Goal: Task Accomplishment & Management: Use online tool/utility

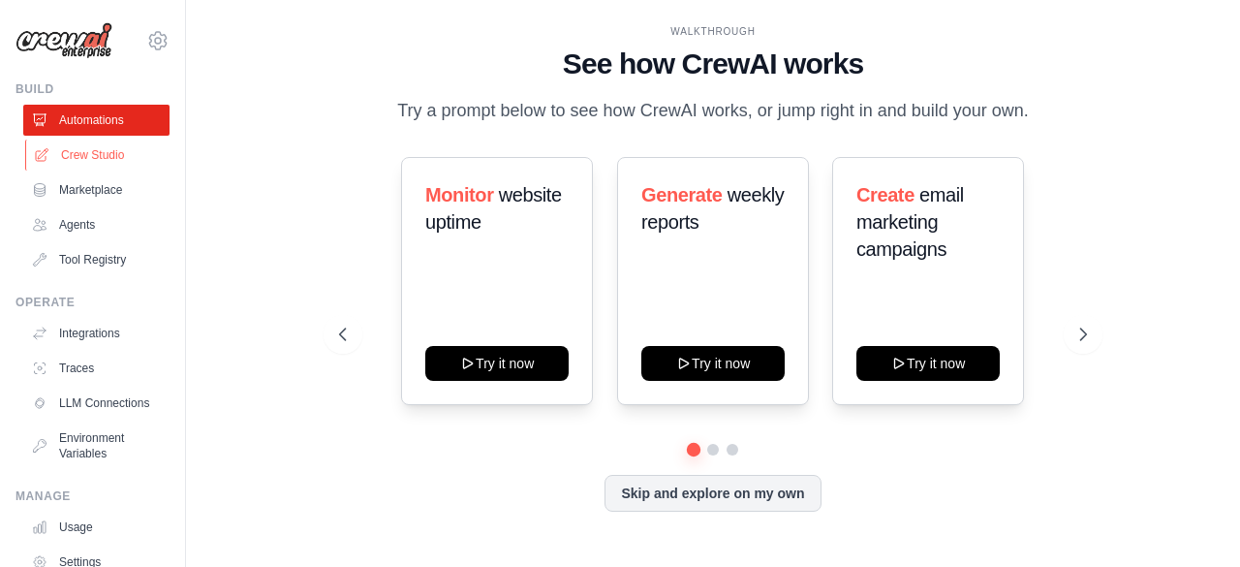
click at [112, 159] on link "Crew Studio" at bounding box center [98, 155] width 146 height 31
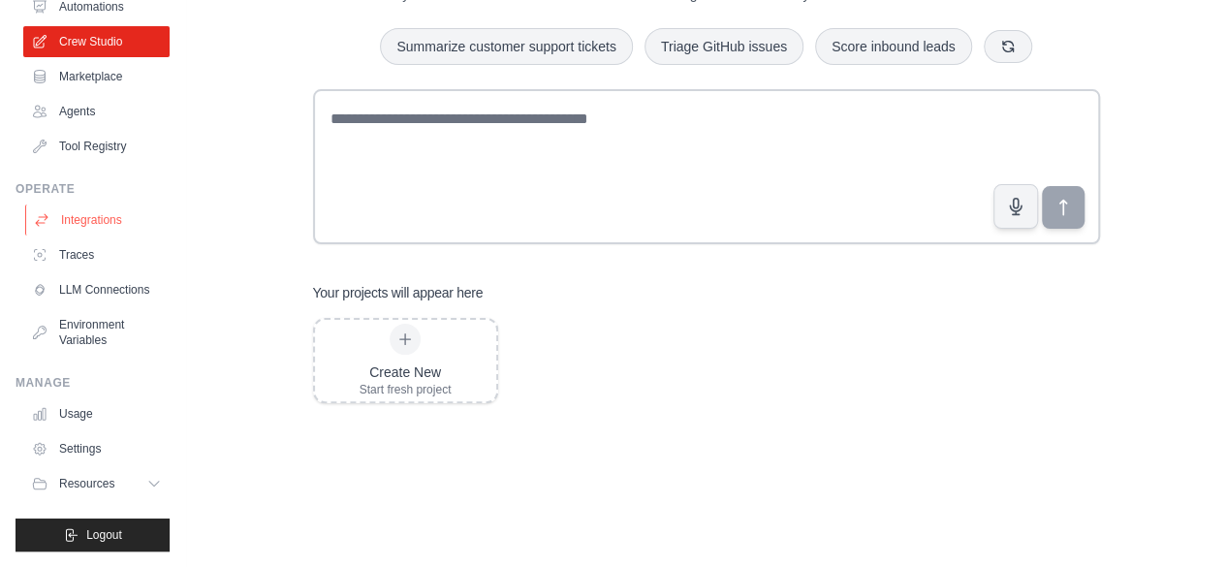
scroll to position [31, 0]
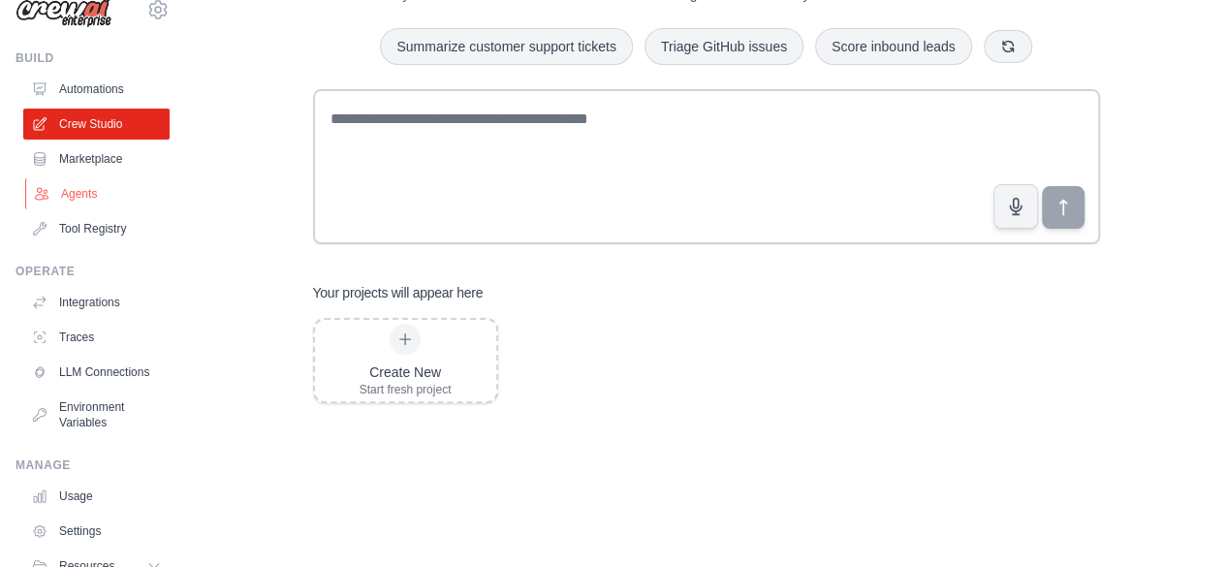
click at [86, 197] on link "Agents" at bounding box center [98, 193] width 146 height 31
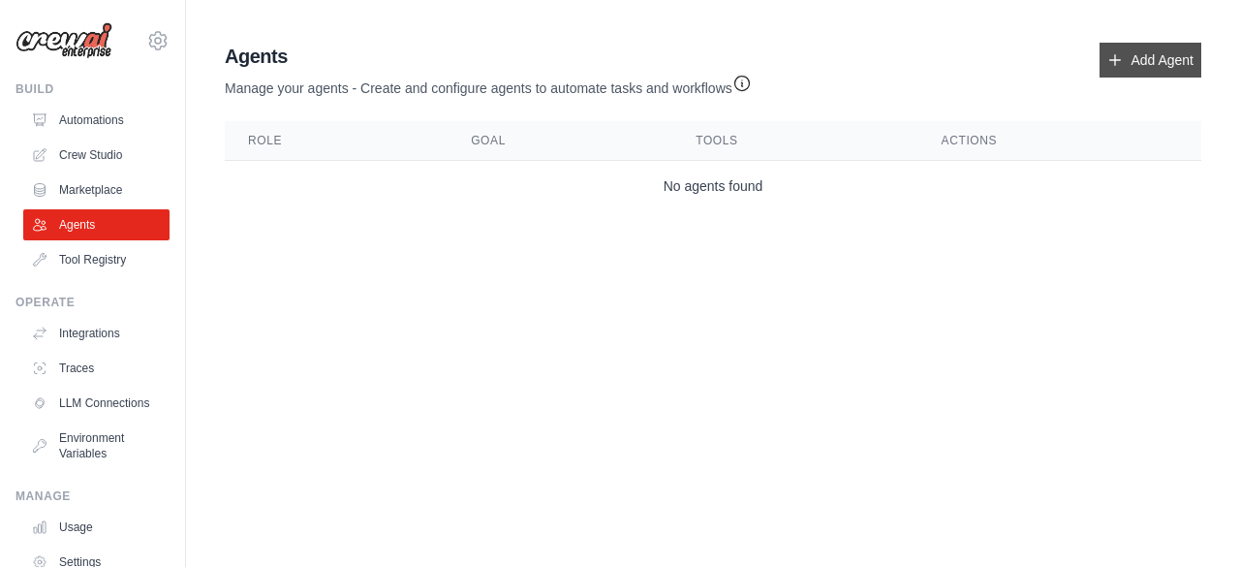
click at [1164, 55] on link "Add Agent" at bounding box center [1151, 60] width 102 height 35
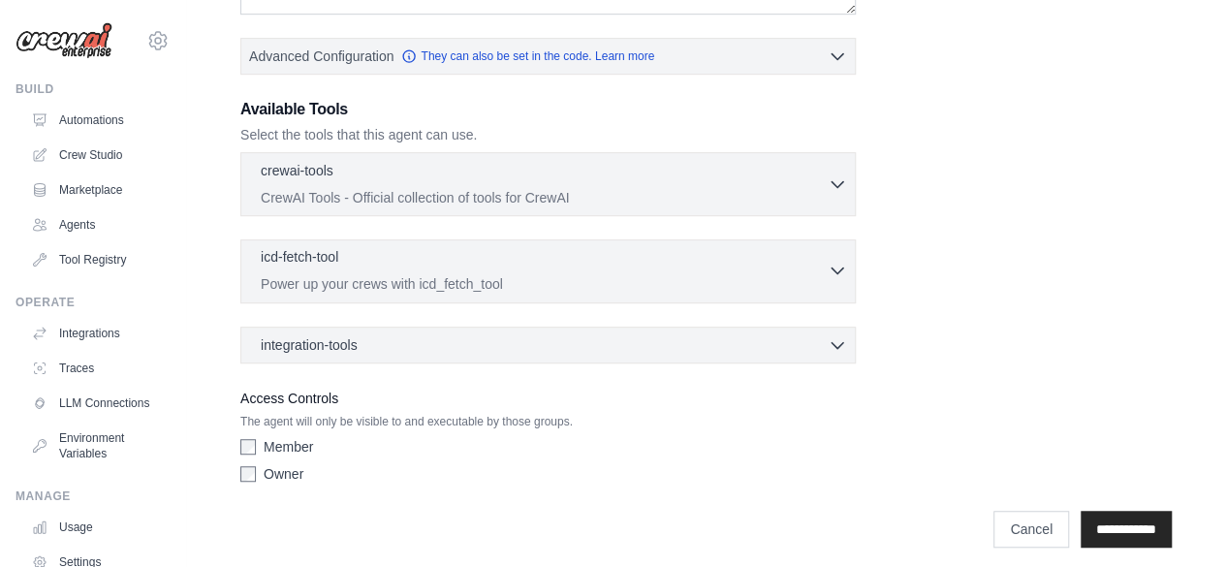
scroll to position [467, 0]
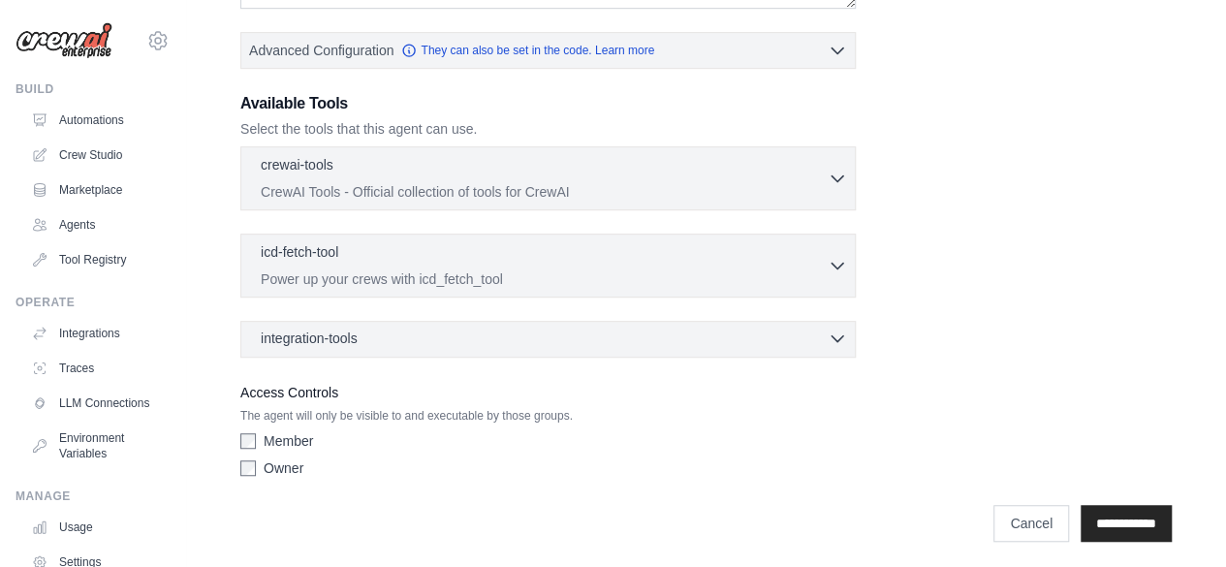
click at [670, 335] on div "integration-tools 0 selected" at bounding box center [554, 337] width 586 height 19
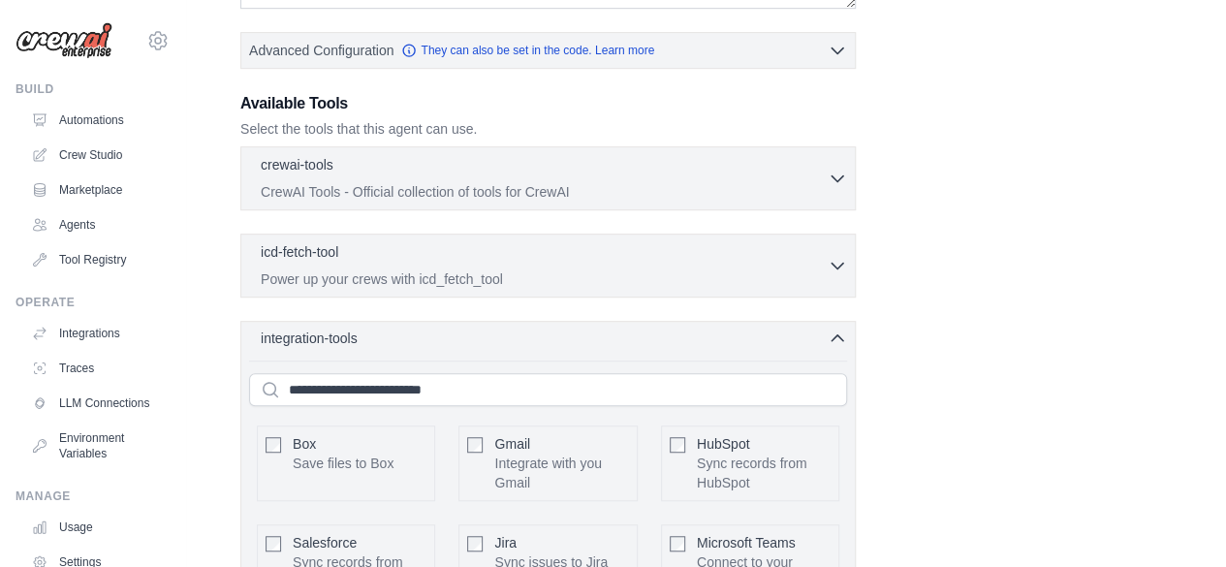
click at [670, 335] on div "integration-tools 0 selected" at bounding box center [554, 337] width 586 height 19
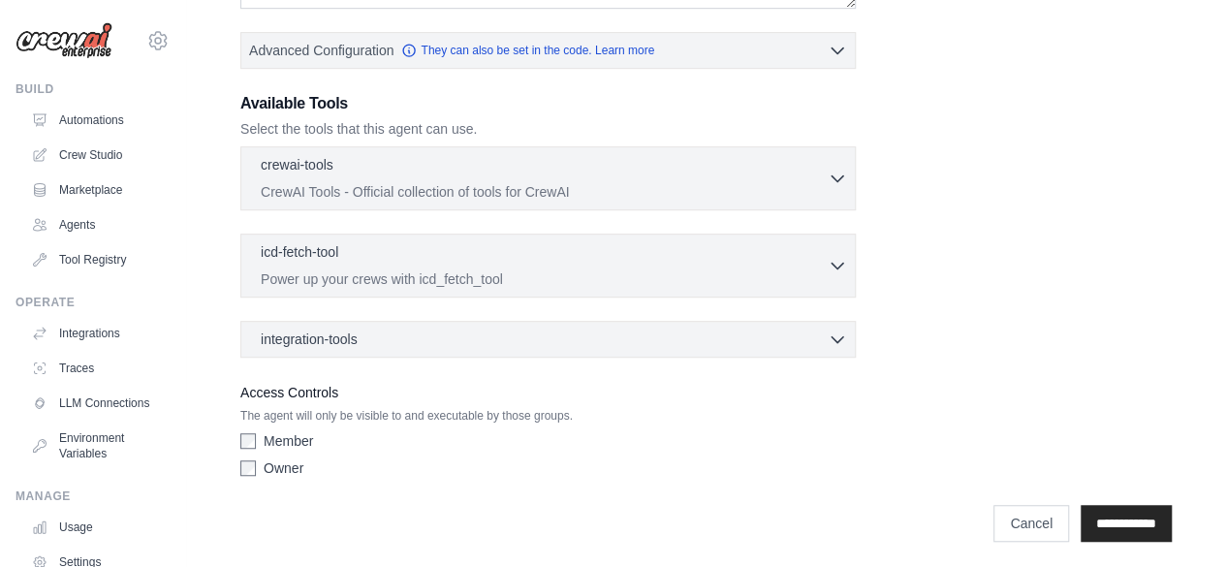
click at [993, 410] on div "Role Goal Backstory Advanced Configuration They can also be set in the code. Le…" at bounding box center [705, 56] width 931 height 858
click at [1109, 514] on input "**********" at bounding box center [1125, 523] width 91 height 37
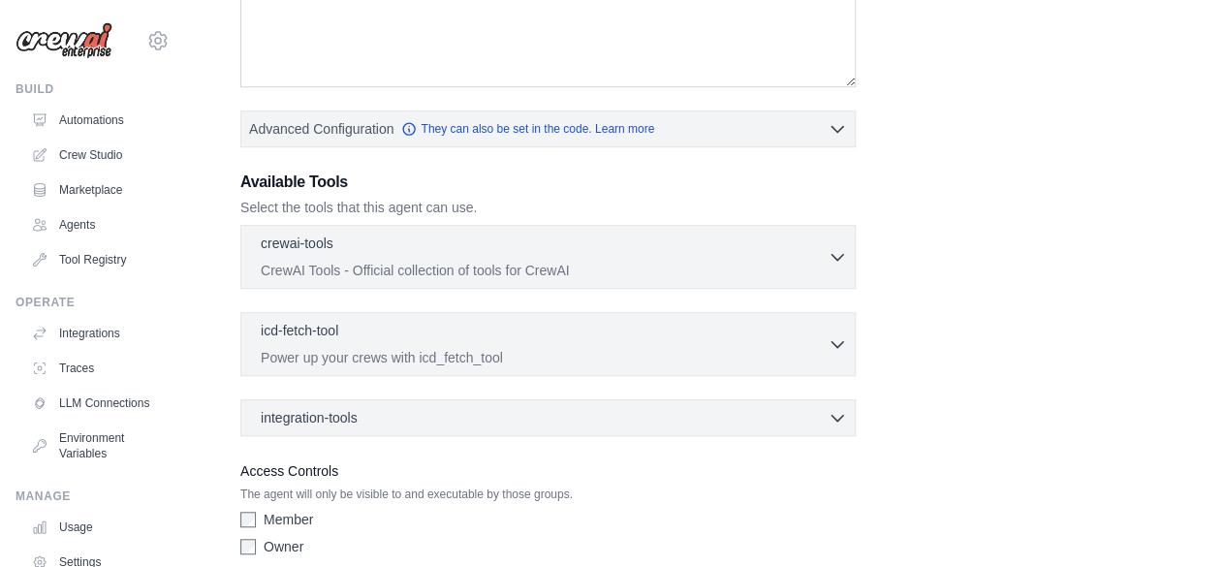
scroll to position [614, 0]
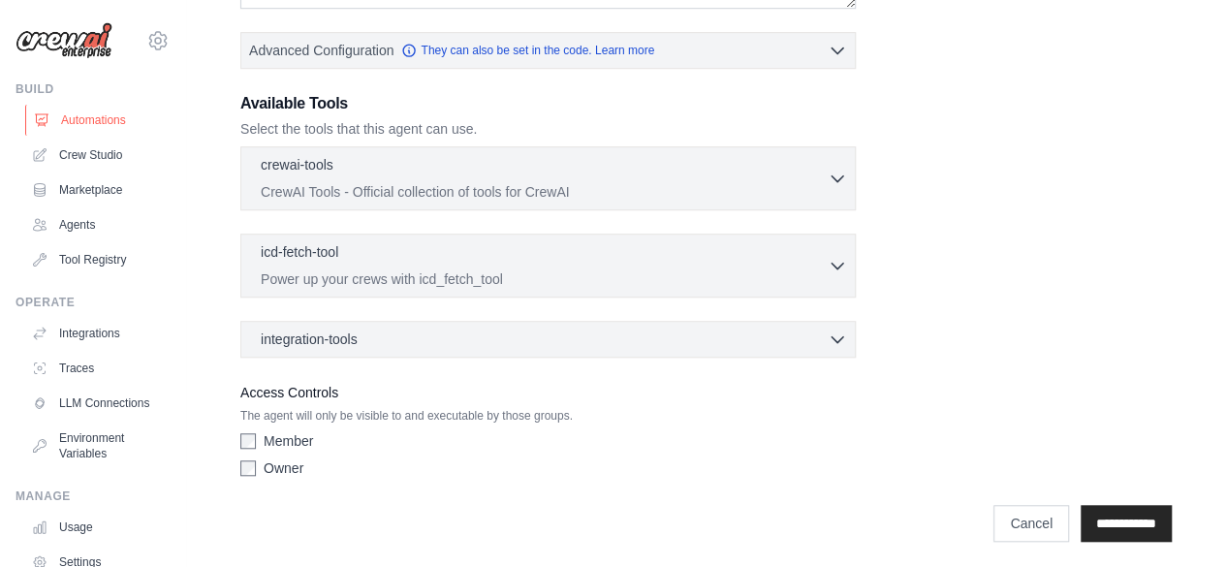
click at [115, 123] on link "Automations" at bounding box center [98, 120] width 146 height 31
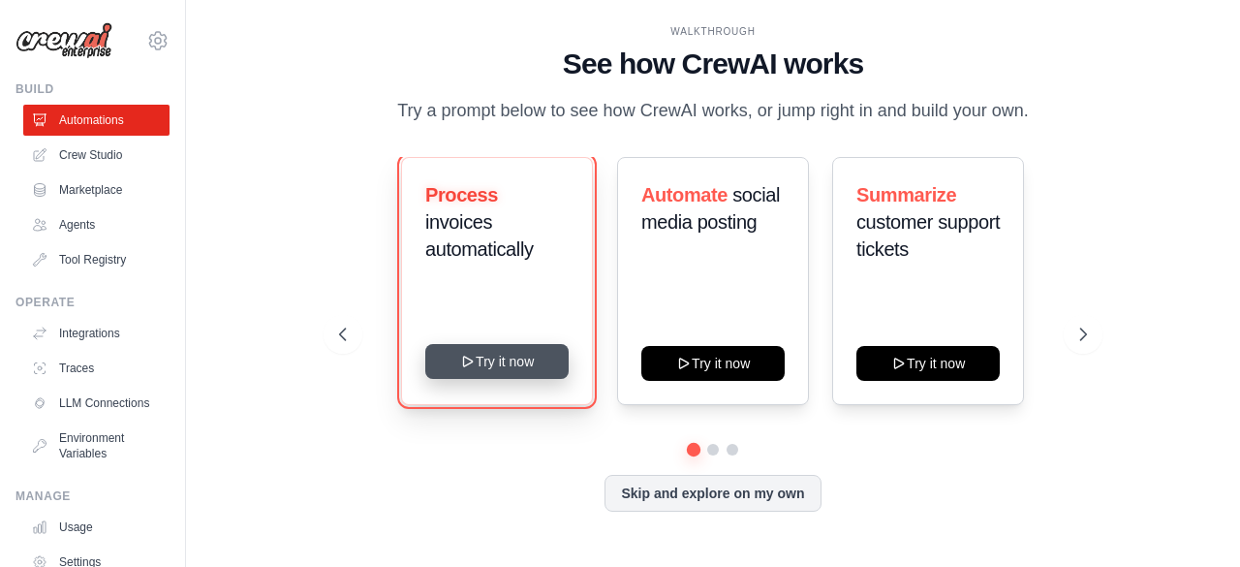
click at [510, 373] on button "Try it now" at bounding box center [496, 361] width 143 height 35
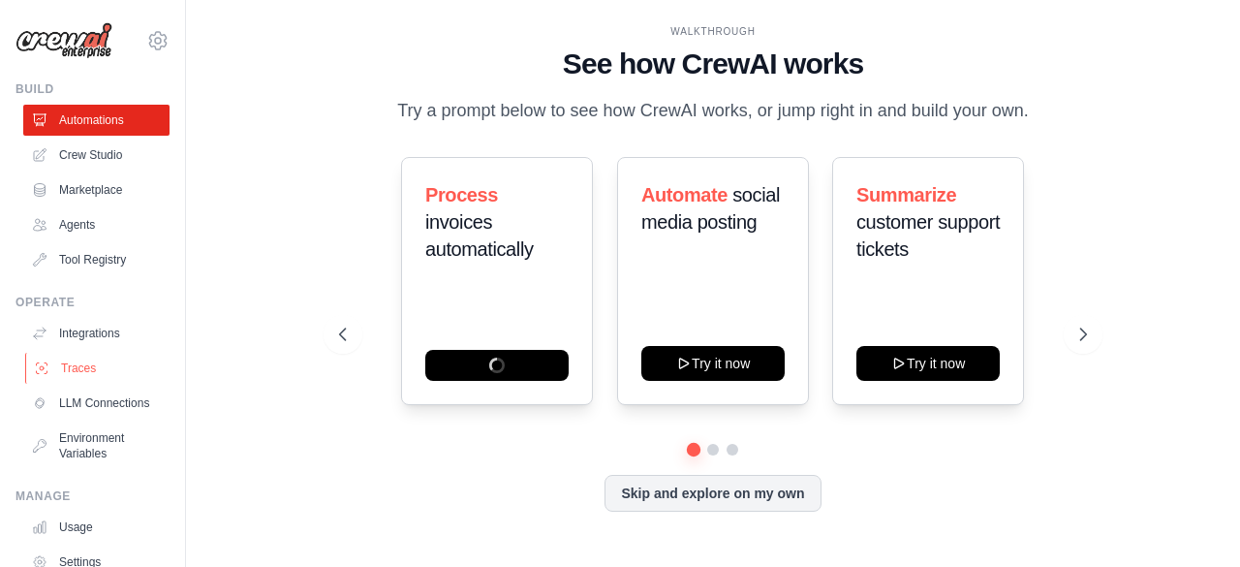
click at [93, 371] on link "Traces" at bounding box center [98, 368] width 146 height 31
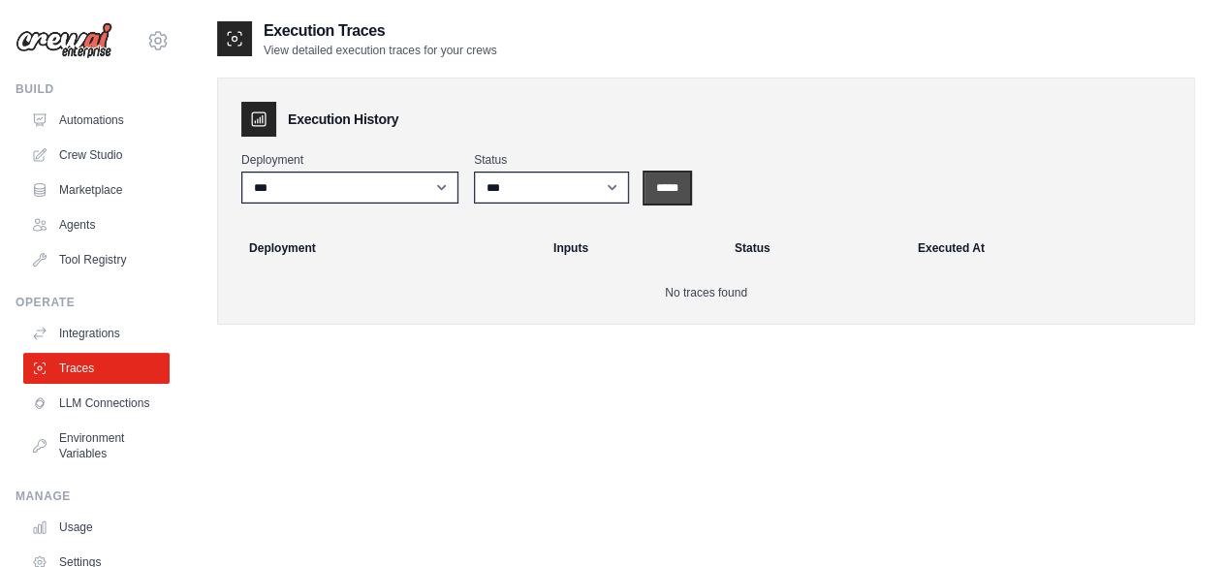
click at [673, 189] on input "*****" at bounding box center [667, 187] width 46 height 31
click at [436, 192] on select "***" at bounding box center [349, 187] width 217 height 32
click at [555, 187] on select "*** ********* ******* *****" at bounding box center [551, 187] width 155 height 32
select select "*********"
click at [474, 171] on select "*** ********* ******* *****" at bounding box center [551, 187] width 155 height 32
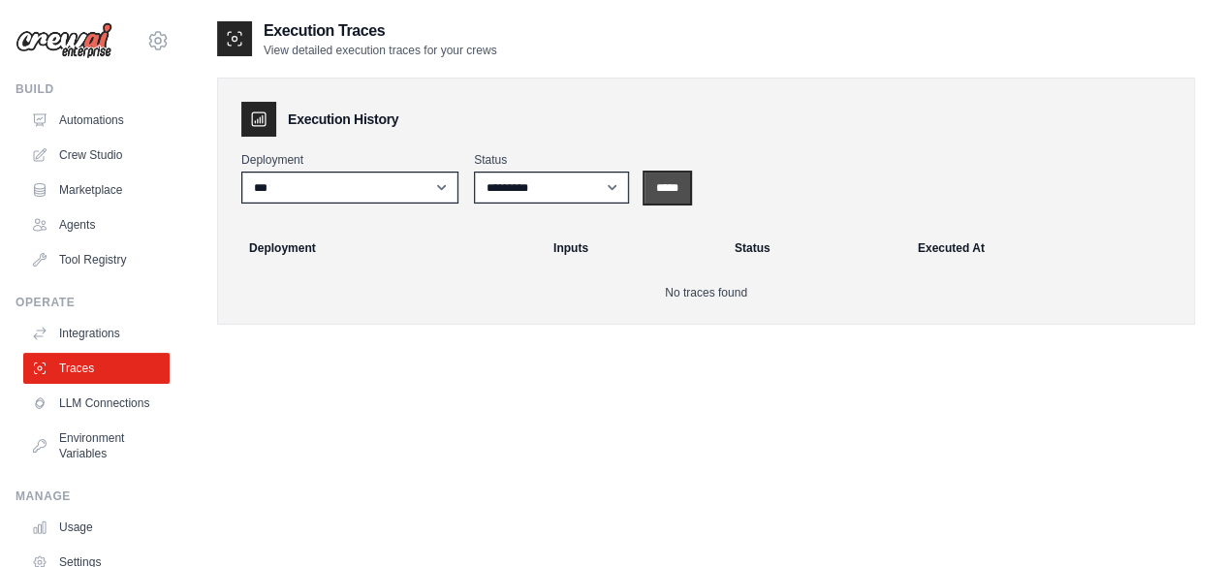
click at [678, 191] on input "*****" at bounding box center [667, 187] width 46 height 31
click at [99, 116] on link "Automations" at bounding box center [98, 120] width 146 height 31
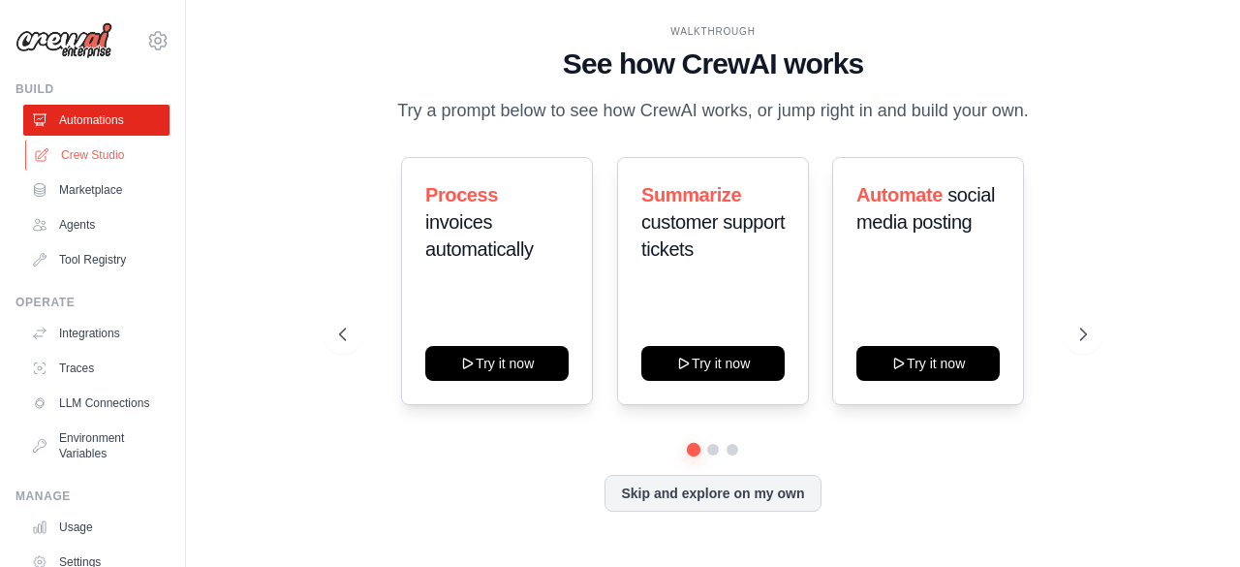
click at [93, 151] on link "Crew Studio" at bounding box center [98, 155] width 146 height 31
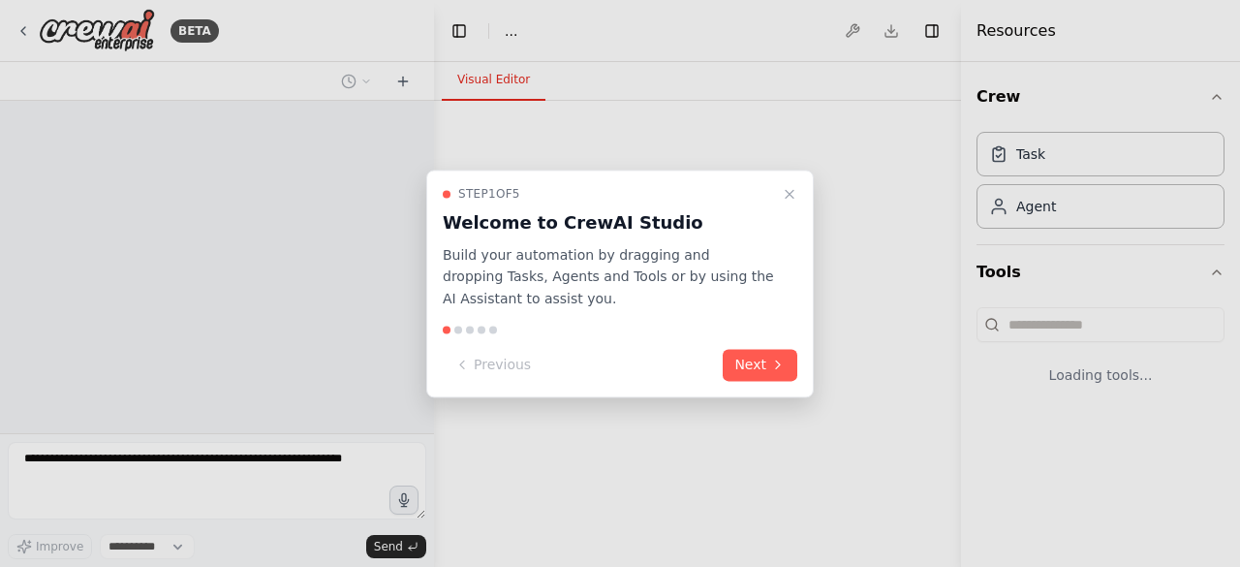
select select "****"
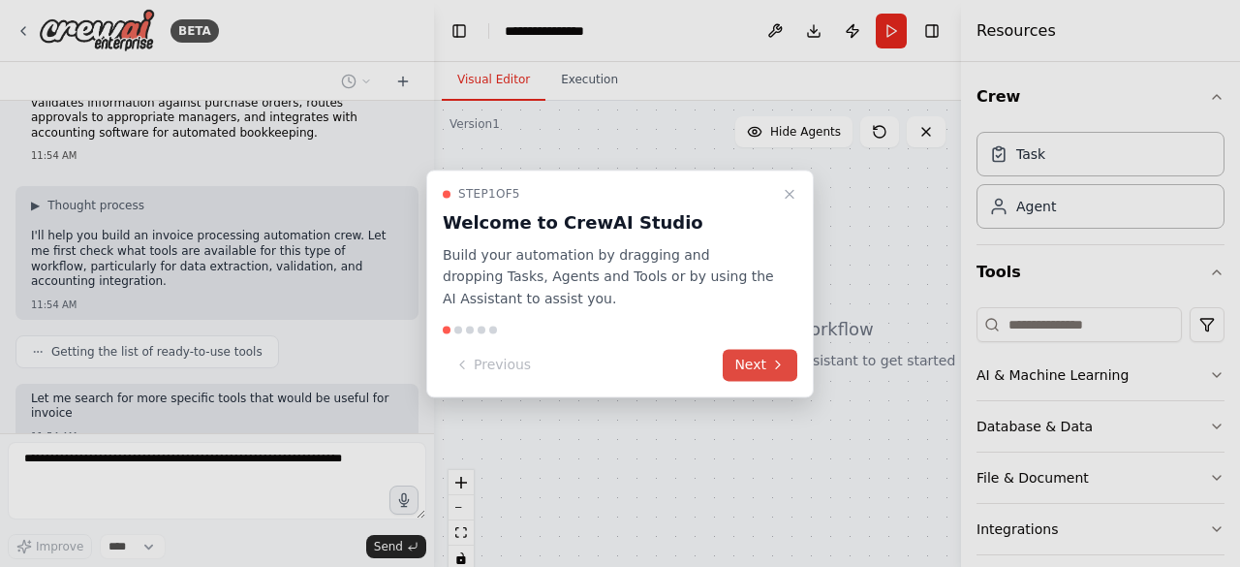
scroll to position [157, 0]
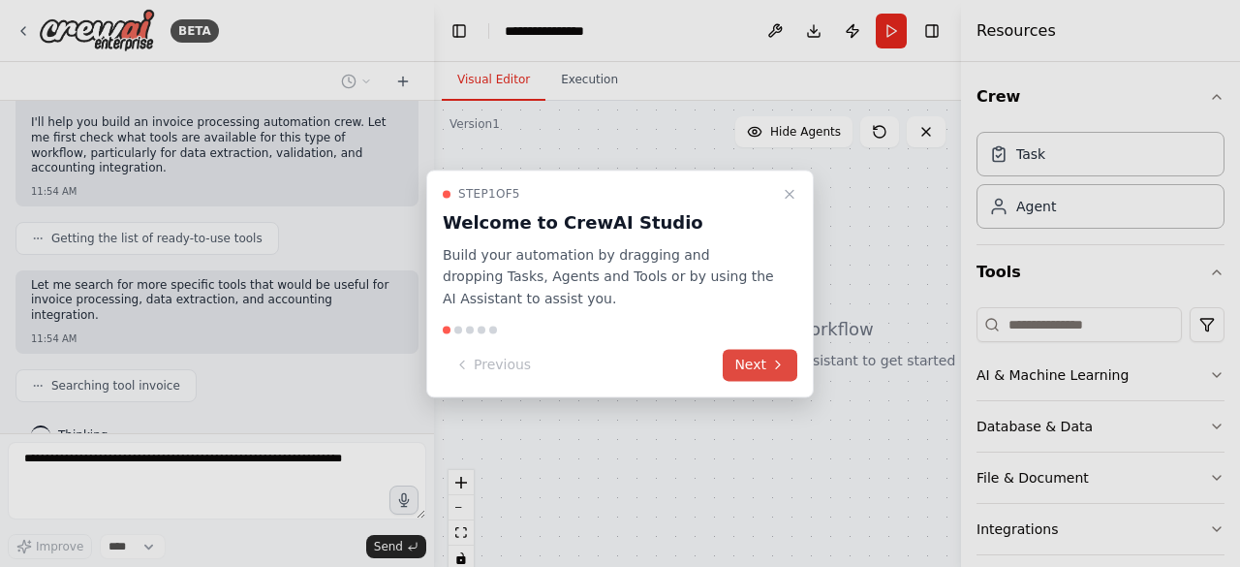
click at [760, 368] on button "Next" at bounding box center [760, 365] width 75 height 32
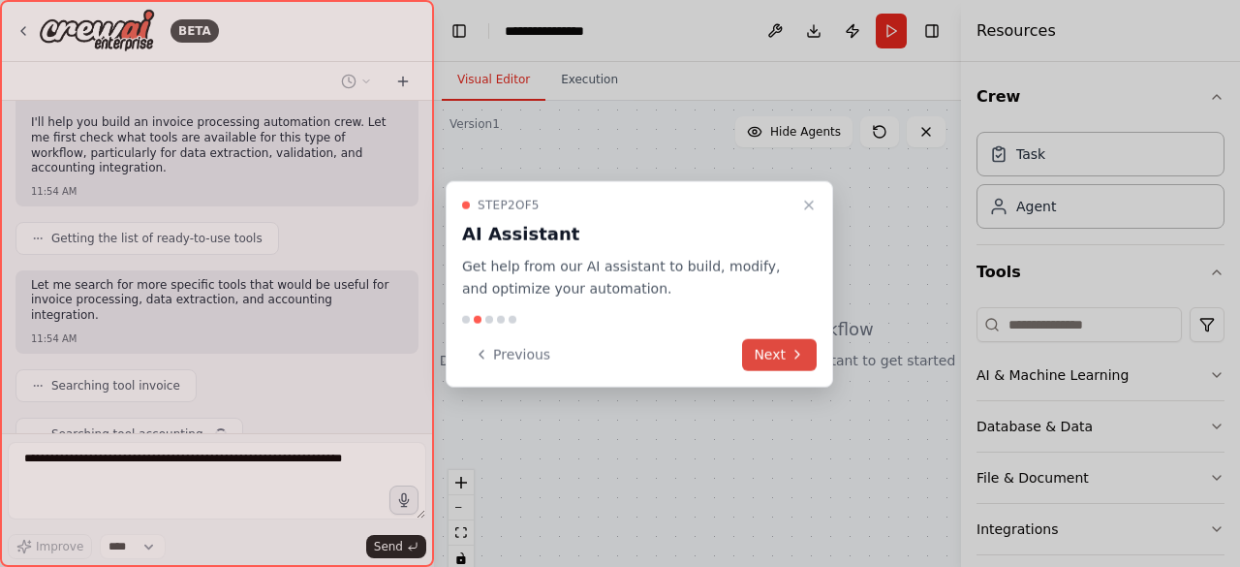
scroll to position [204, 0]
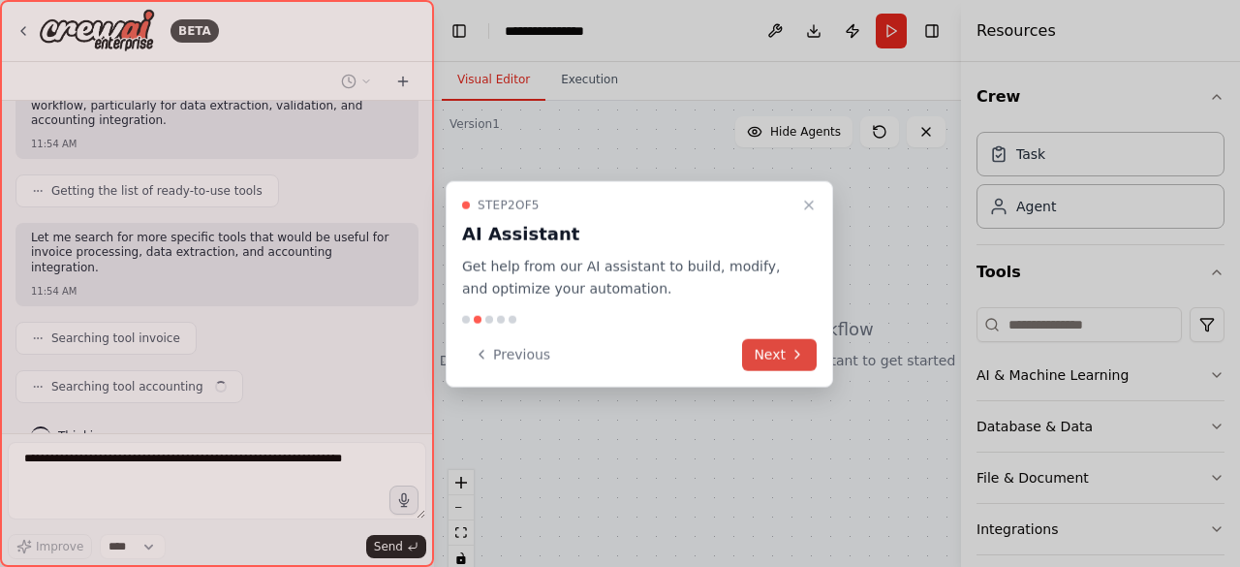
click at [772, 351] on button "Next" at bounding box center [779, 354] width 75 height 32
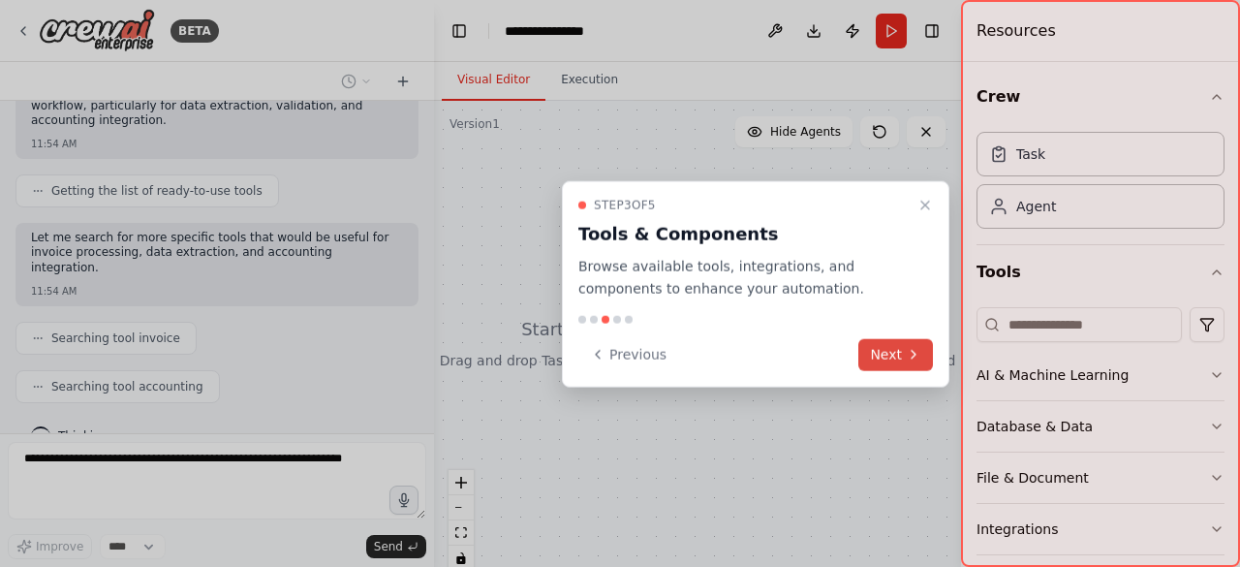
click at [876, 350] on button "Next" at bounding box center [895, 354] width 75 height 32
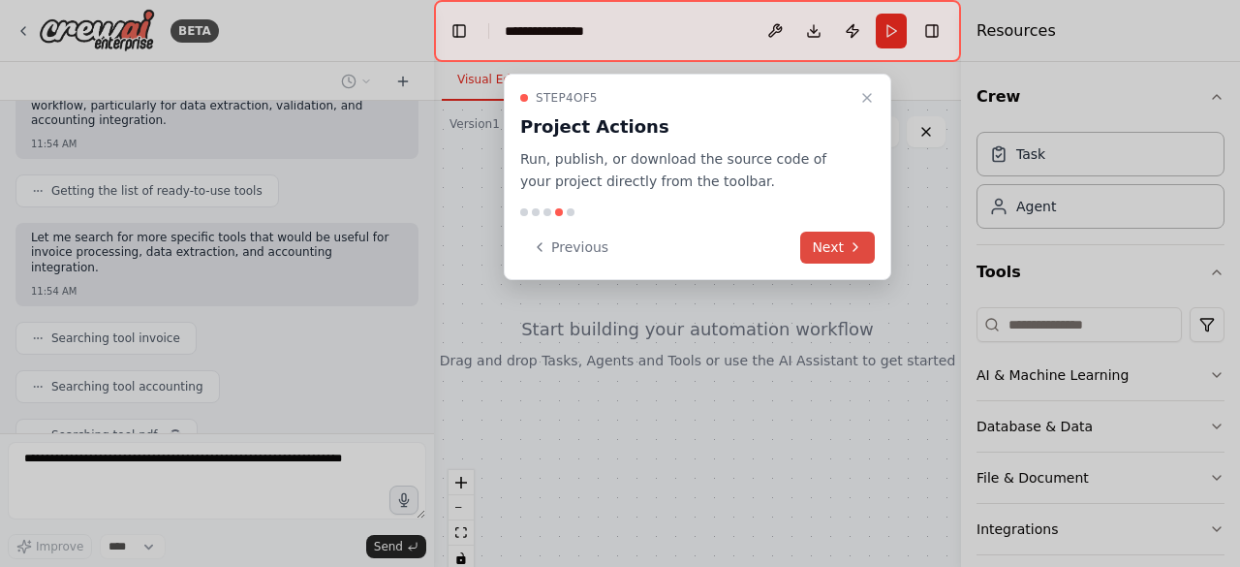
scroll to position [252, 0]
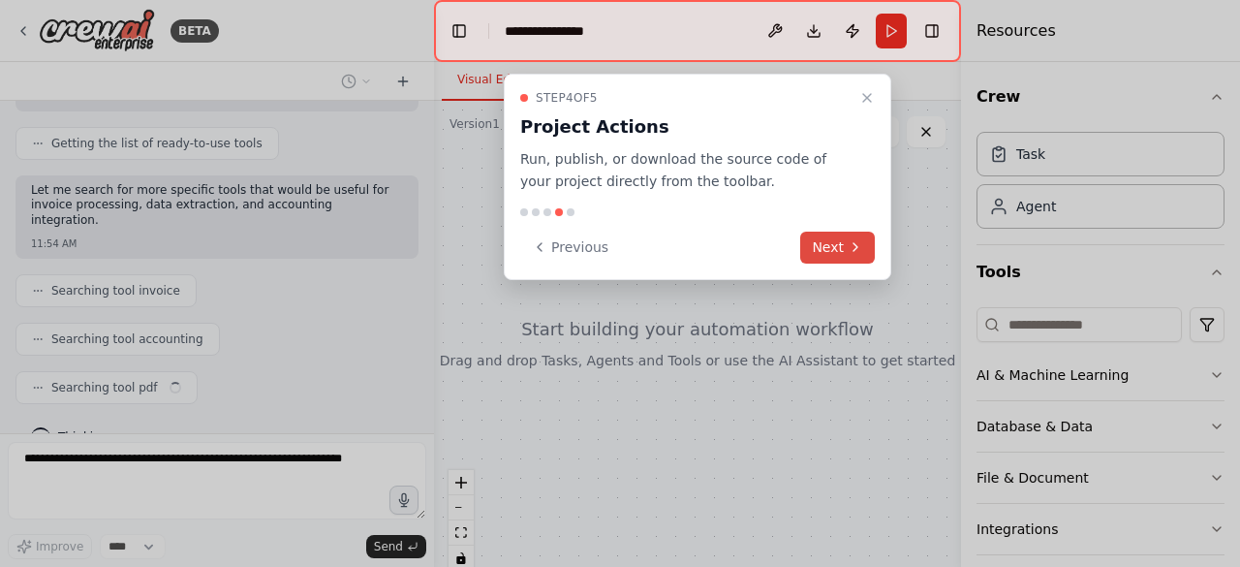
click at [849, 249] on icon at bounding box center [856, 247] width 16 height 16
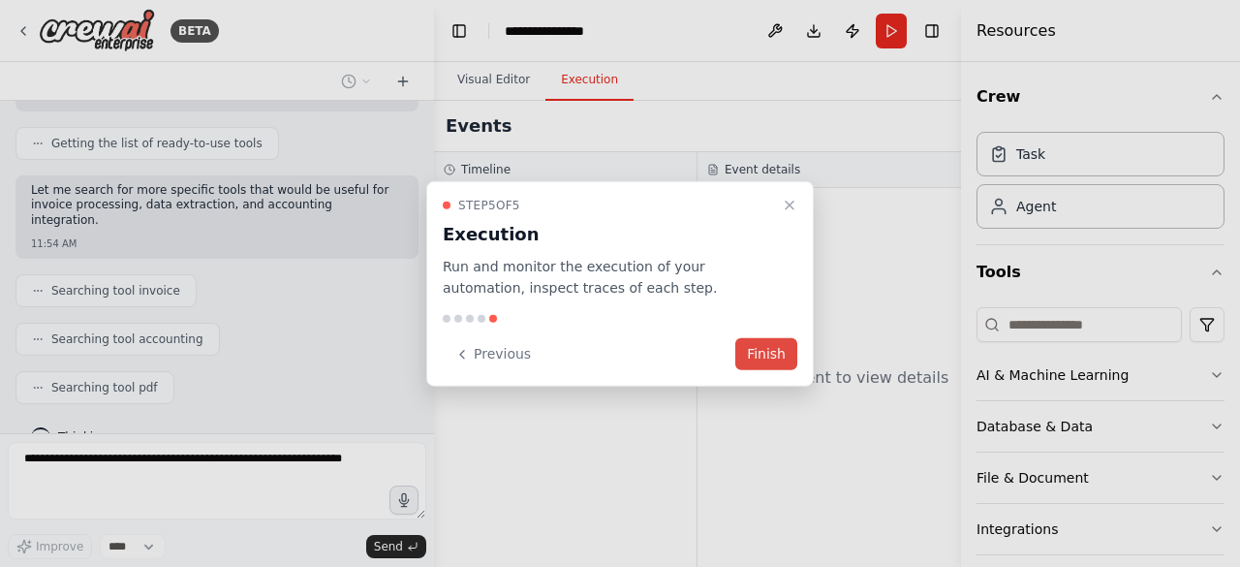
click at [796, 350] on button "Finish" at bounding box center [766, 354] width 62 height 32
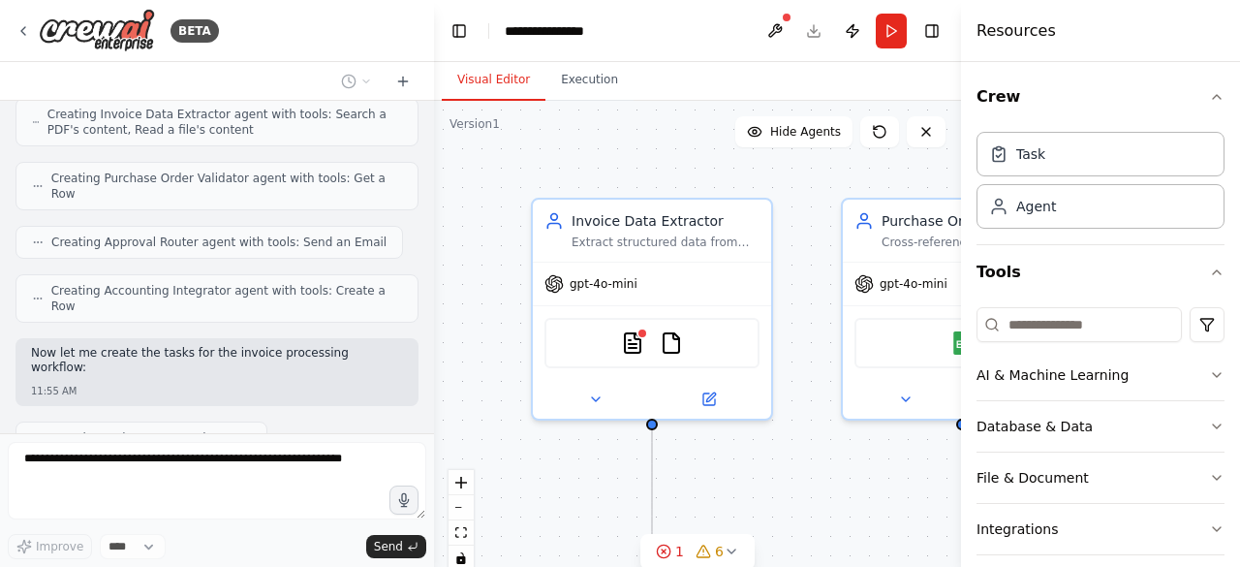
scroll to position [850, 0]
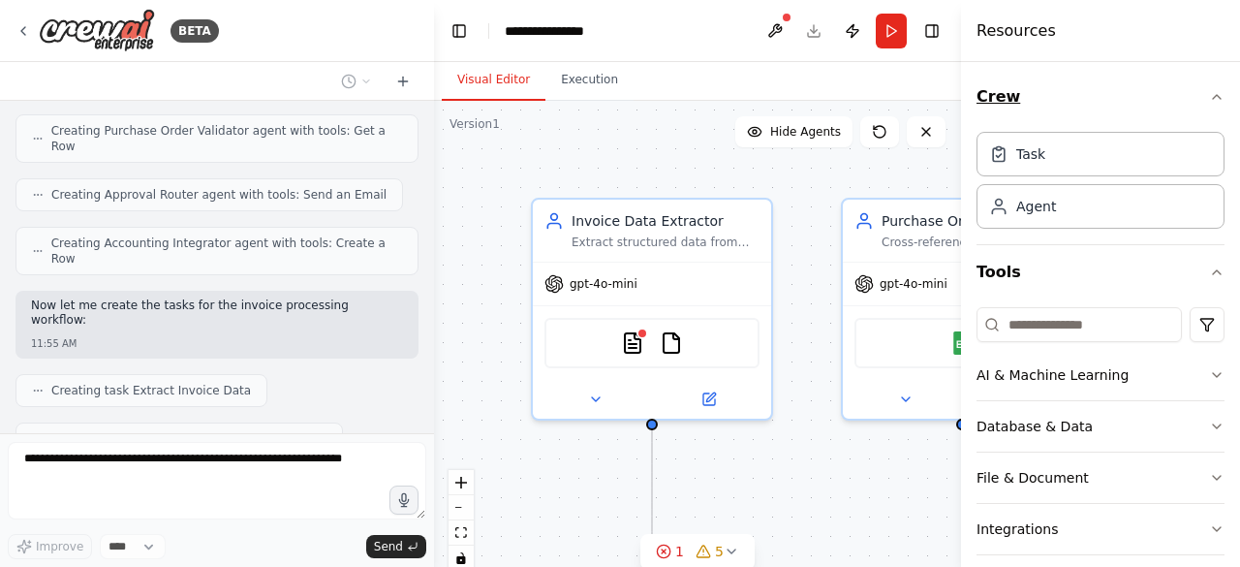
click at [1209, 98] on icon "button" at bounding box center [1217, 97] width 16 height 16
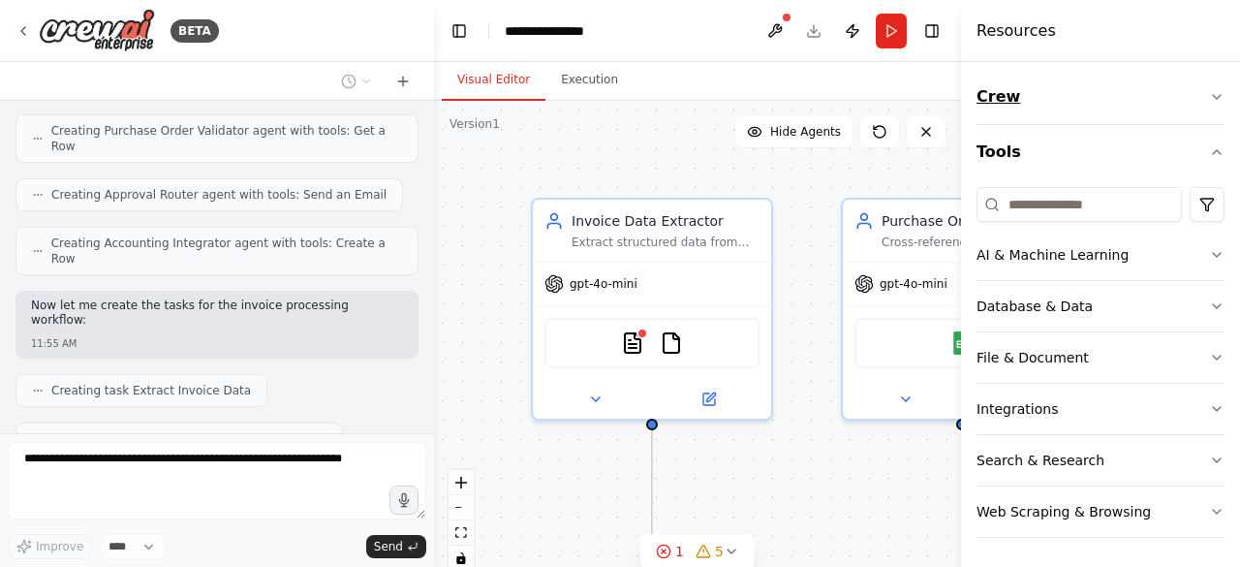
scroll to position [897, 0]
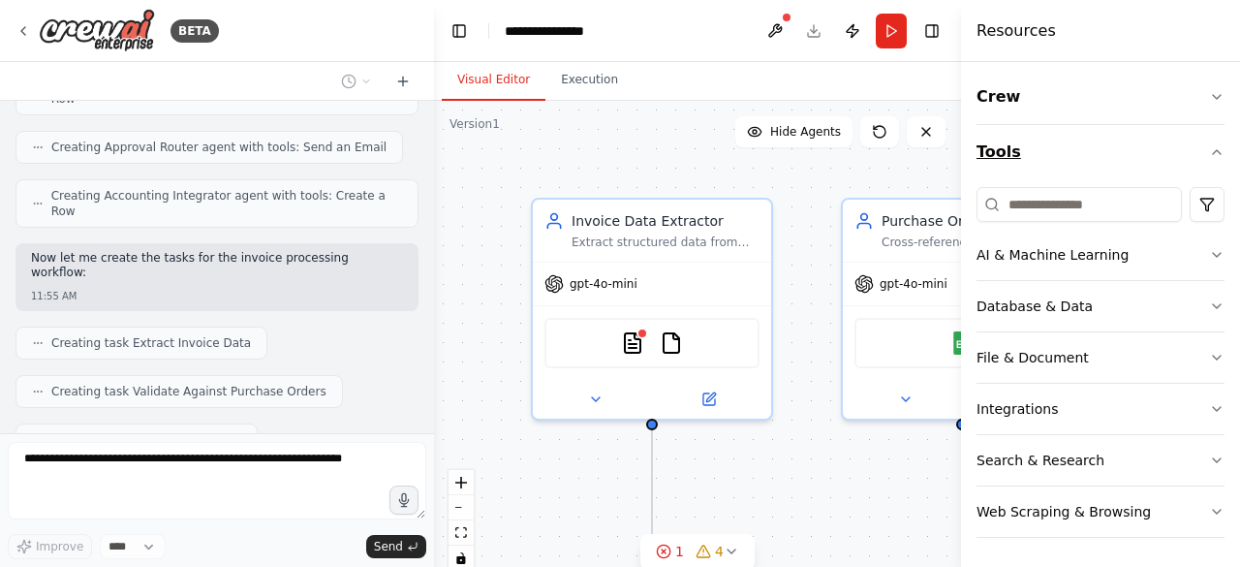
click at [1215, 154] on icon "button" at bounding box center [1217, 152] width 16 height 16
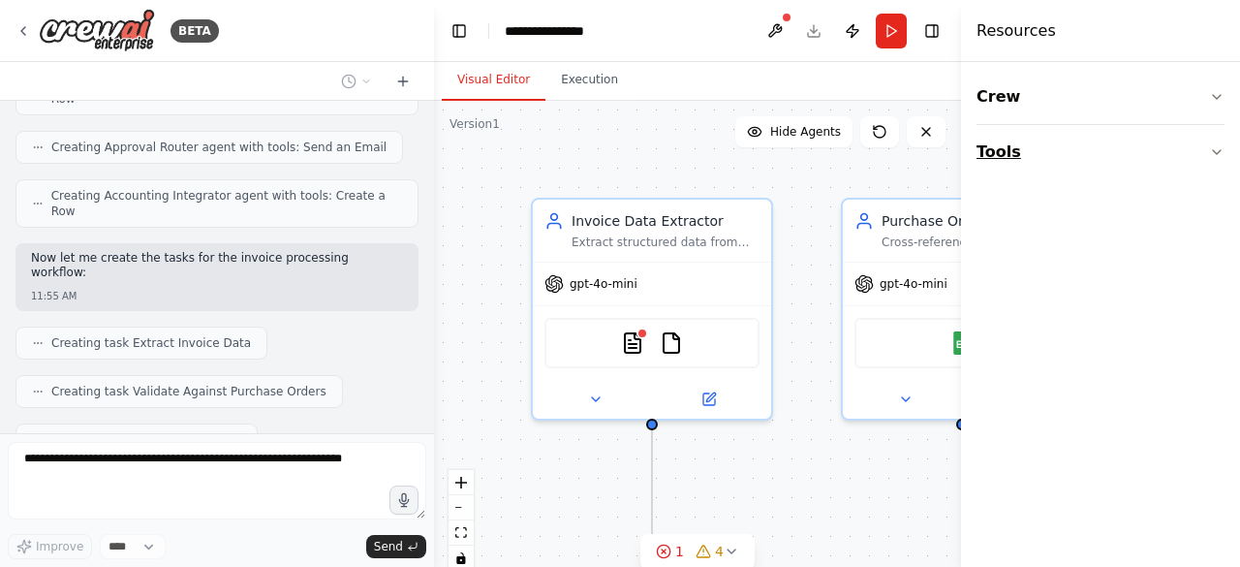
click at [1215, 154] on icon "button" at bounding box center [1217, 152] width 16 height 16
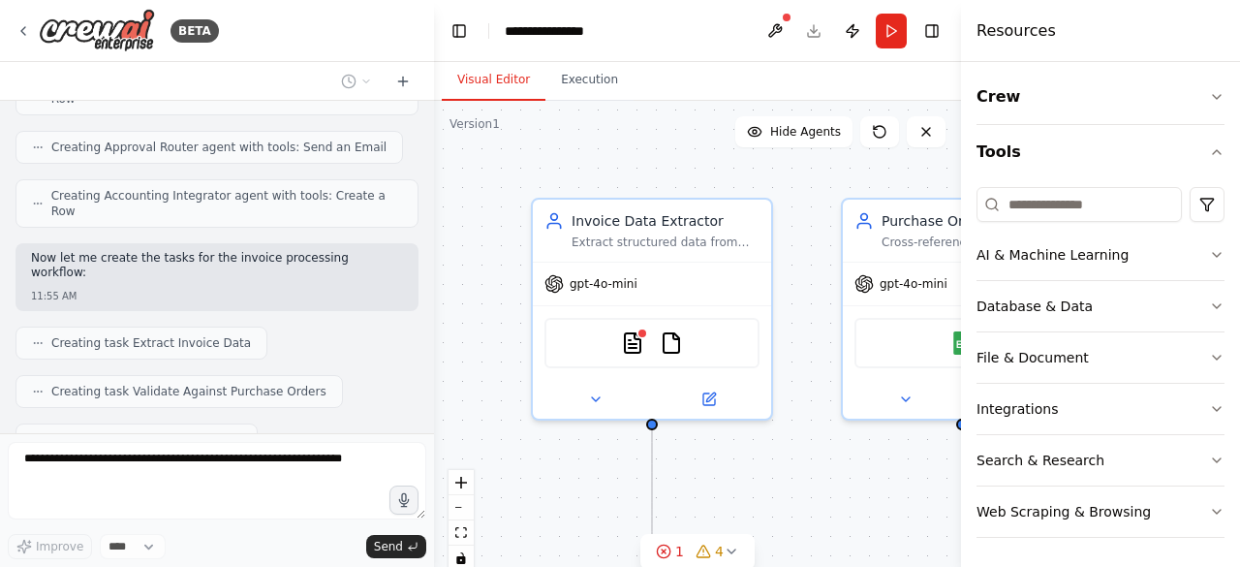
scroll to position [946, 0]
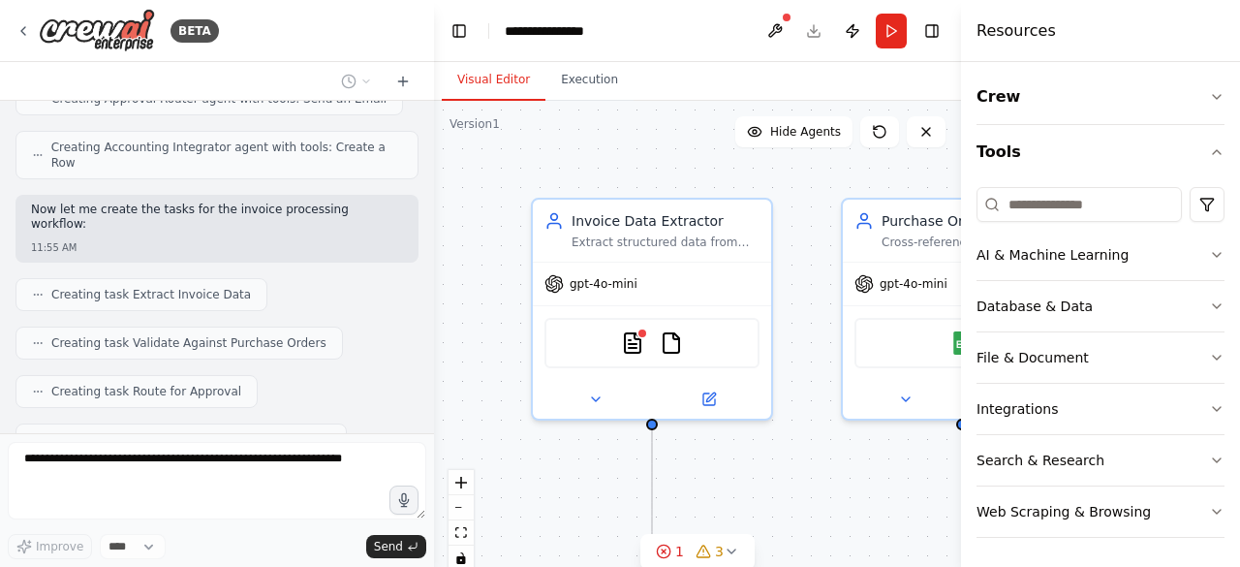
click at [784, 487] on div ".deletable-edge-delete-btn { width: 20px; height: 20px; border: 0px solid #ffff…" at bounding box center [697, 343] width 527 height 484
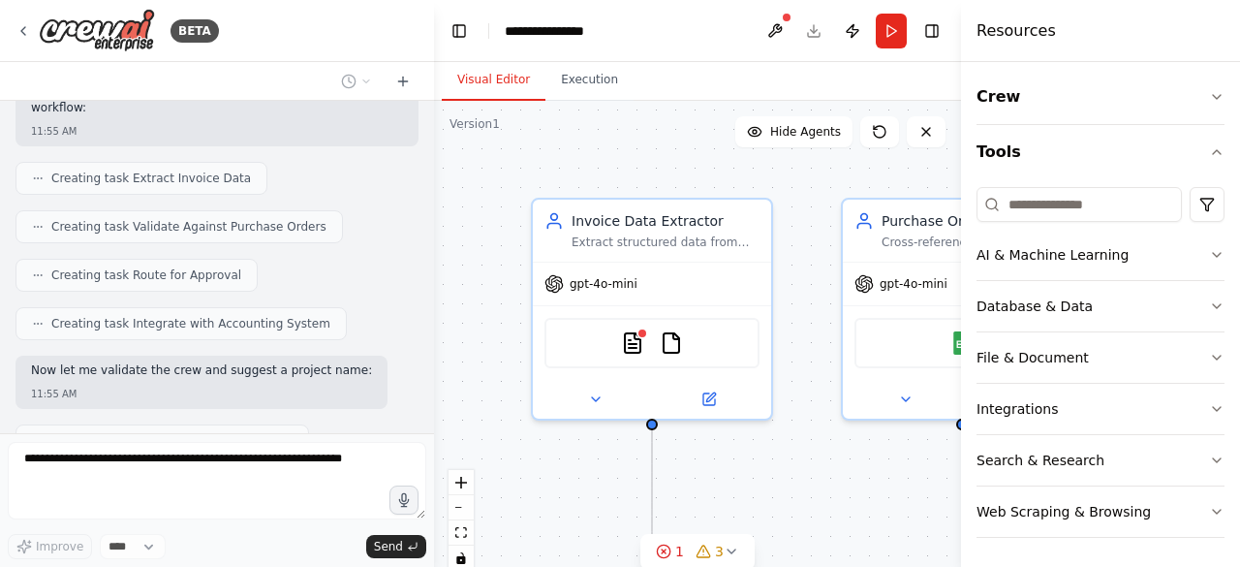
scroll to position [1109, 0]
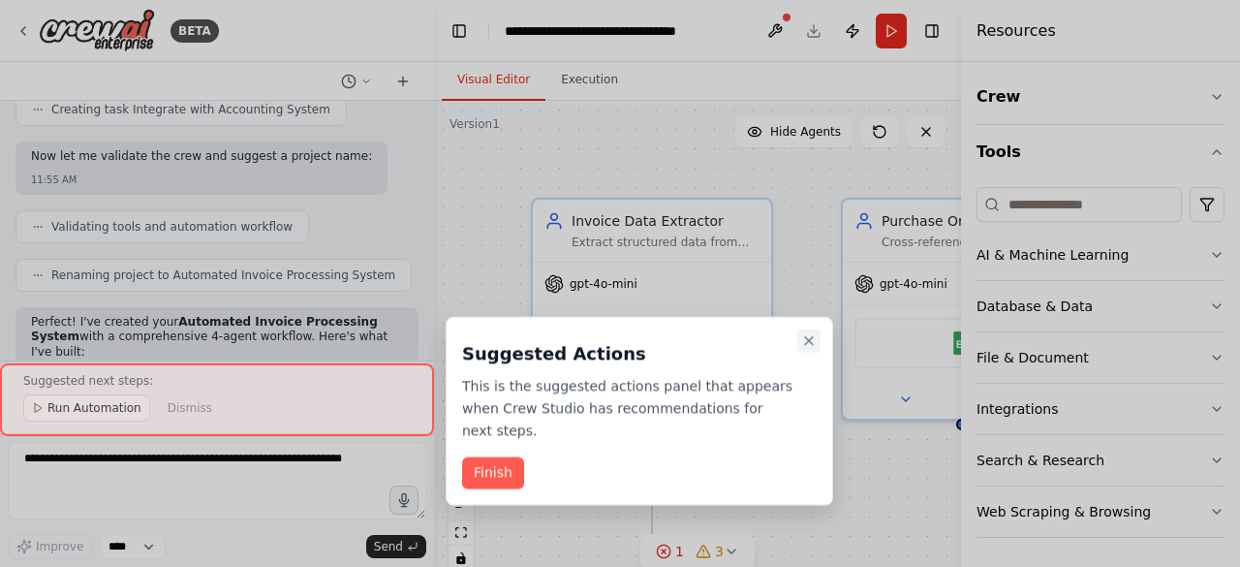
click at [808, 342] on icon "Close walkthrough" at bounding box center [809, 341] width 16 height 16
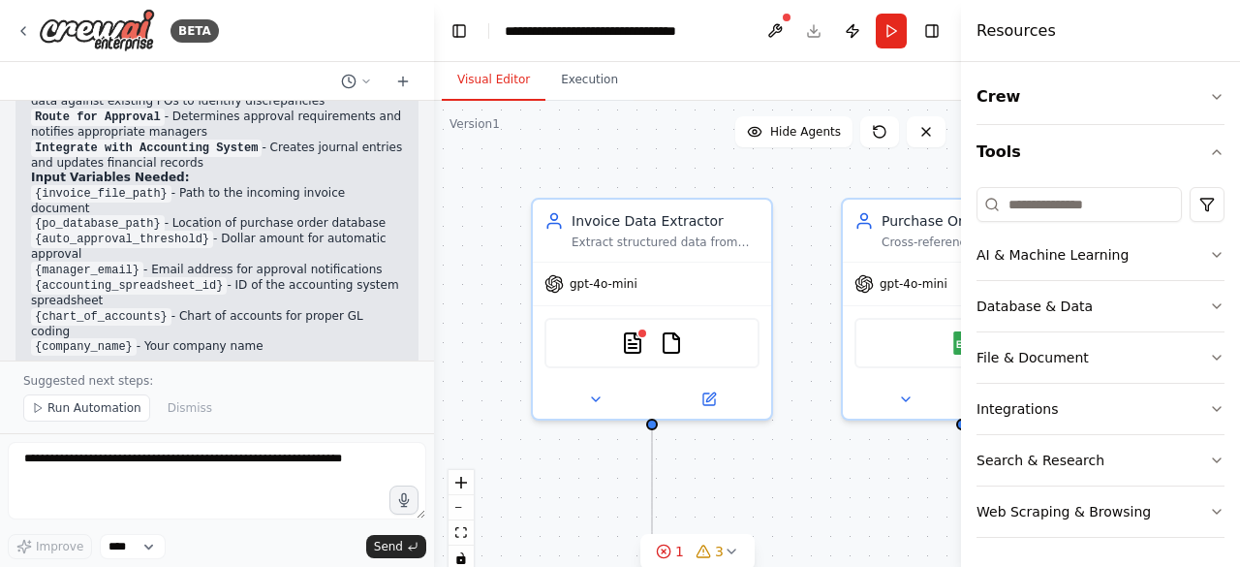
scroll to position [1811, 0]
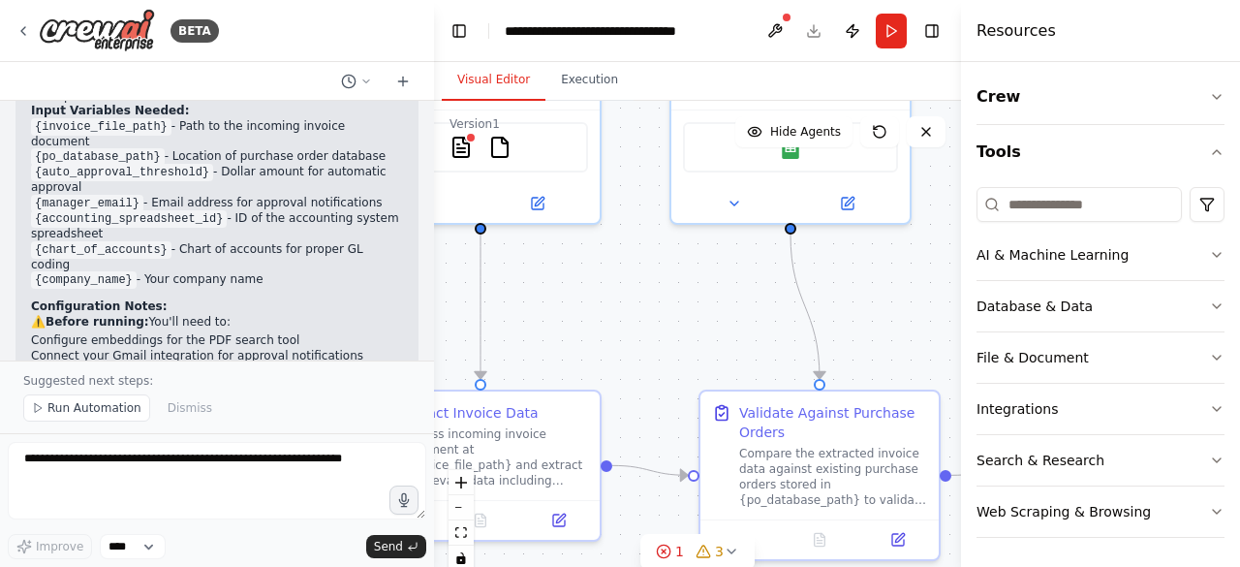
drag, startPoint x: 803, startPoint y: 466, endPoint x: 632, endPoint y: 270, distance: 260.2
click at [632, 270] on div ".deletable-edge-delete-btn { width: 20px; height: 20px; border: 0px solid #ffff…" at bounding box center [697, 343] width 527 height 484
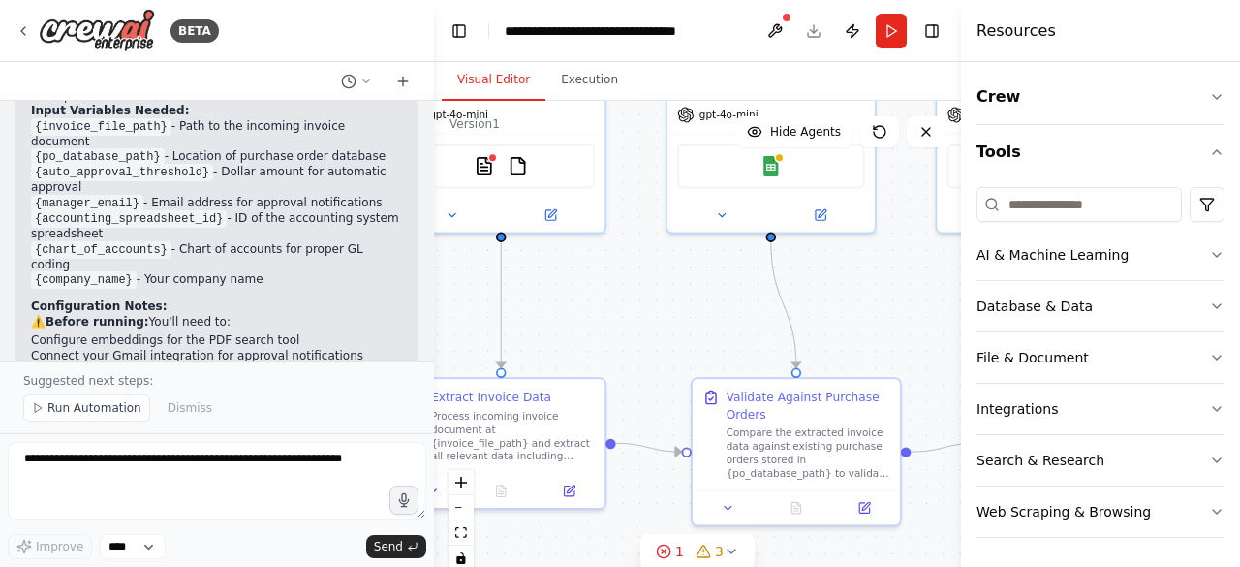
drag, startPoint x: 609, startPoint y: 340, endPoint x: 700, endPoint y: 336, distance: 91.2
click at [699, 343] on div ".deletable-edge-delete-btn { width: 20px; height: 20px; border: 0px solid #ffff…" at bounding box center [697, 343] width 527 height 484
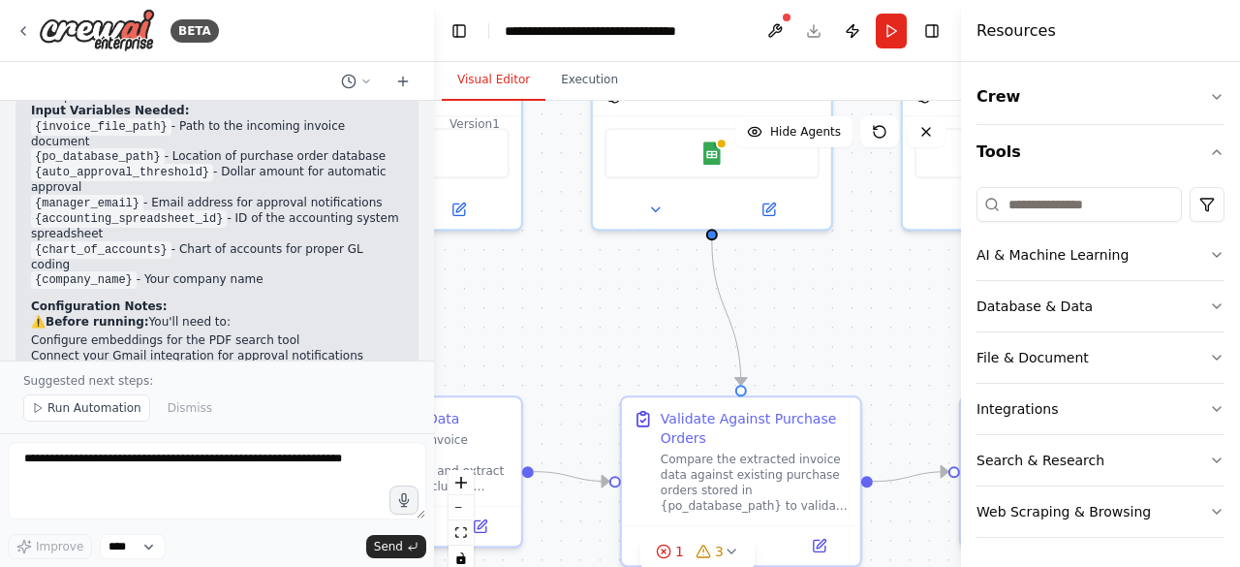
drag, startPoint x: 653, startPoint y: 388, endPoint x: 582, endPoint y: 396, distance: 71.3
click at [582, 396] on div ".deletable-edge-delete-btn { width: 20px; height: 20px; border: 0px solid #ffff…" at bounding box center [697, 343] width 527 height 484
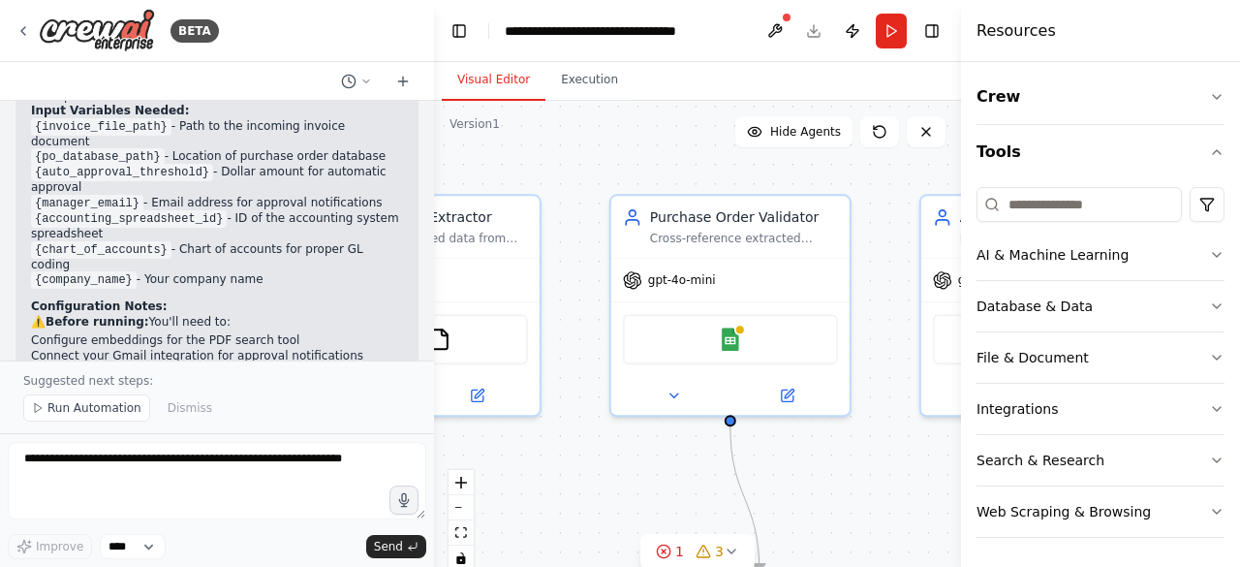
drag, startPoint x: 846, startPoint y: 325, endPoint x: 864, endPoint y: 511, distance: 186.9
click at [864, 511] on div ".deletable-edge-delete-btn { width: 20px; height: 20px; border: 0px solid #ffff…" at bounding box center [697, 343] width 527 height 484
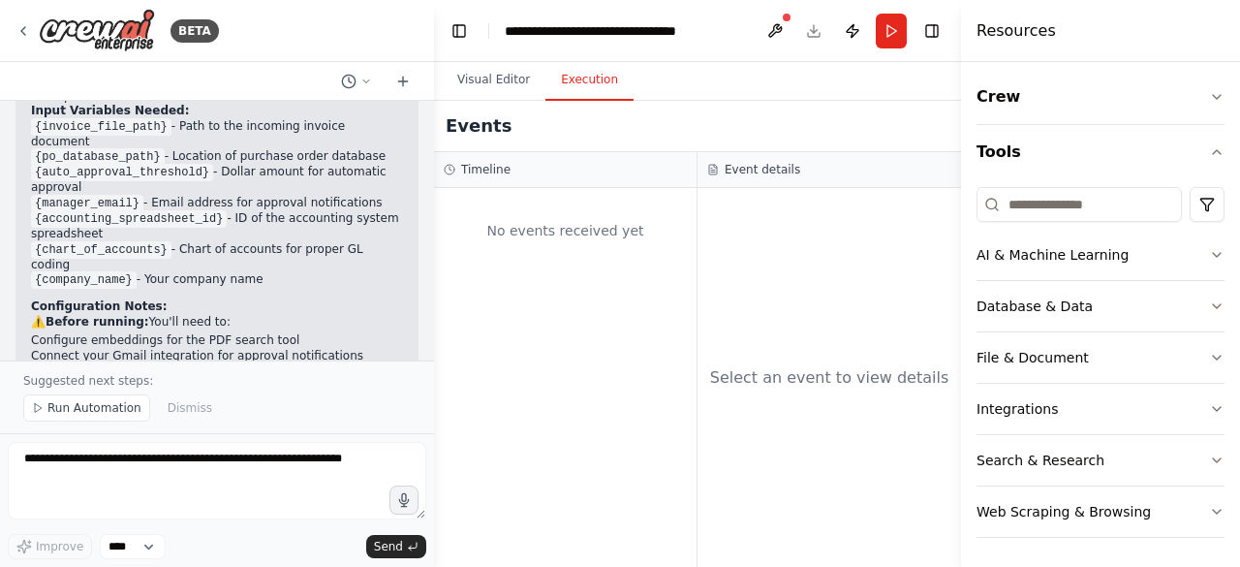
click at [587, 88] on button "Execution" at bounding box center [589, 80] width 88 height 41
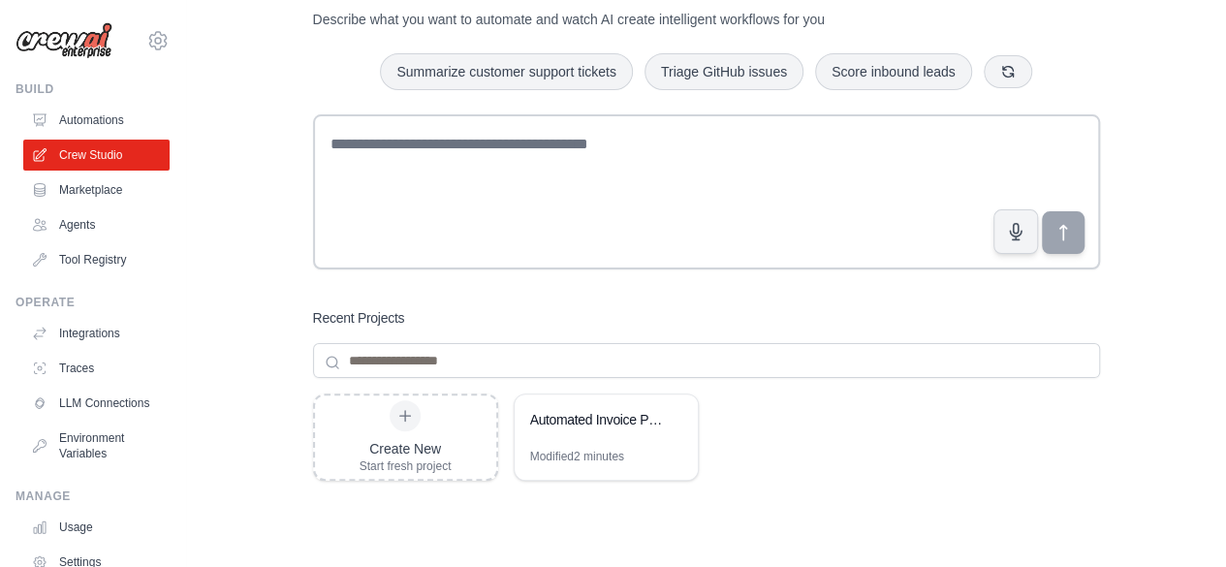
scroll to position [97, 0]
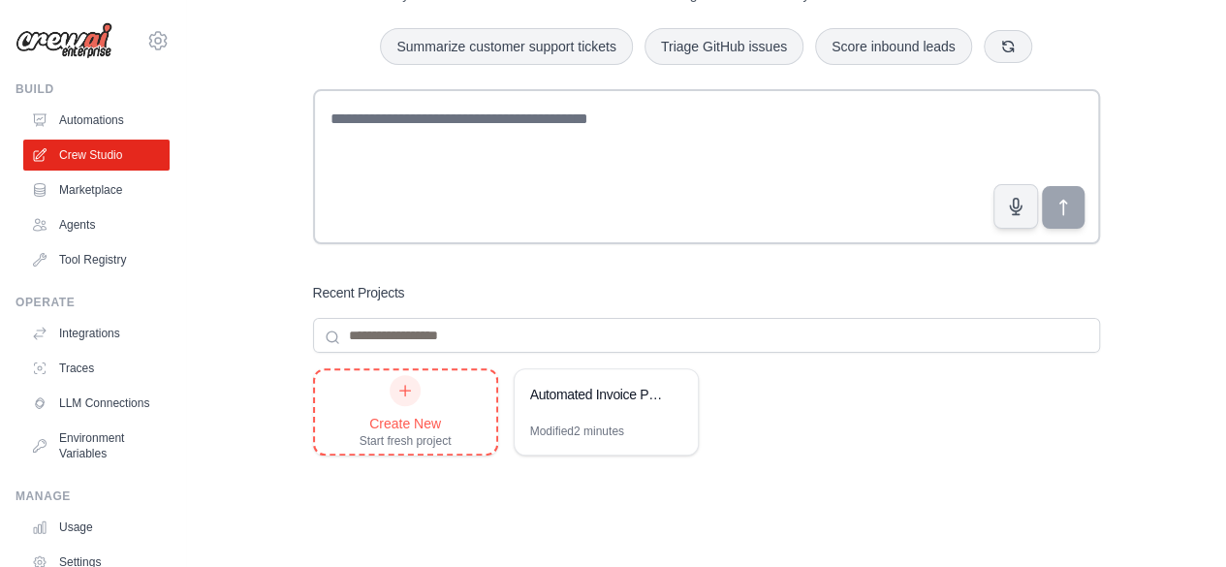
click at [409, 400] on div at bounding box center [404, 390] width 31 height 31
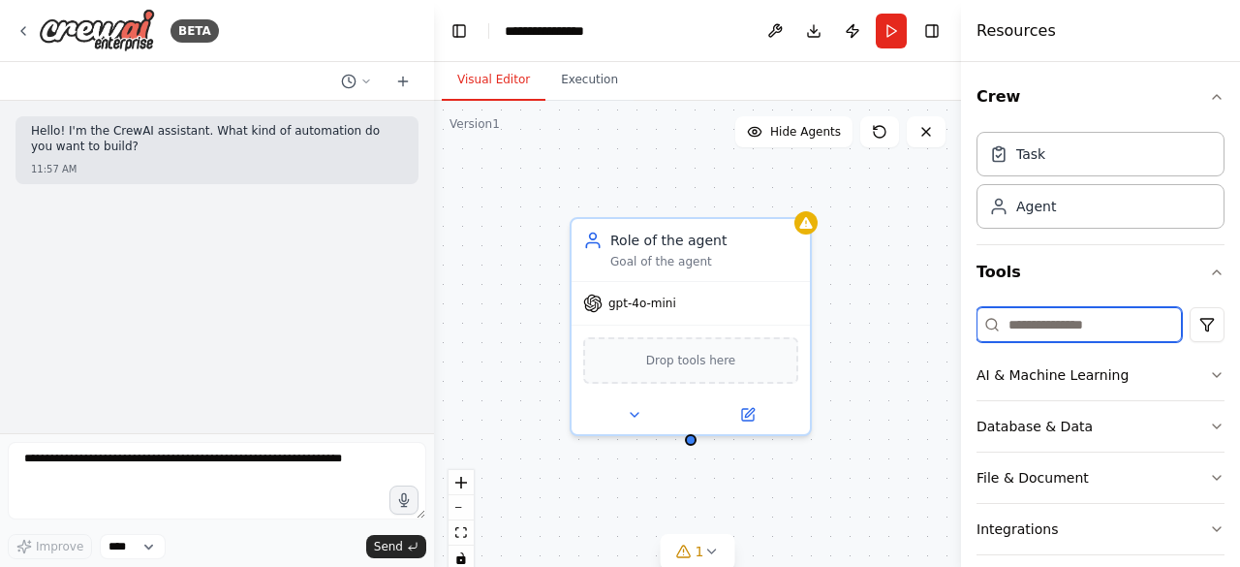
click at [1147, 324] on input at bounding box center [1079, 324] width 205 height 35
click at [1190, 321] on html "**********" at bounding box center [620, 283] width 1240 height 567
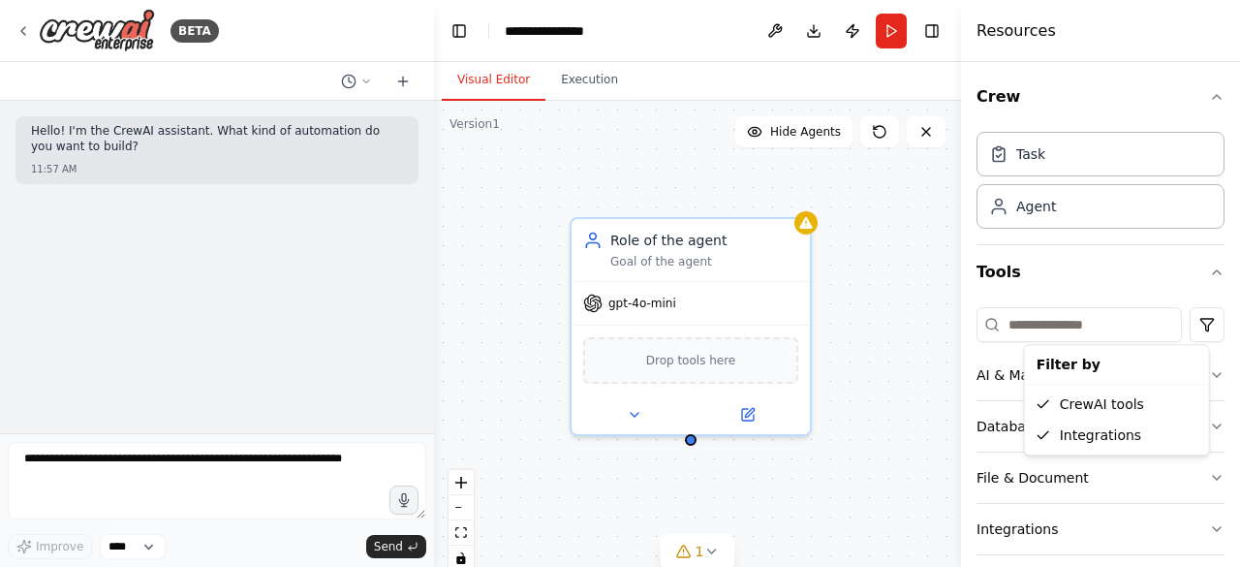
click at [1079, 325] on html "**********" at bounding box center [620, 283] width 1240 height 567
click at [1209, 272] on icon "button" at bounding box center [1217, 272] width 16 height 16
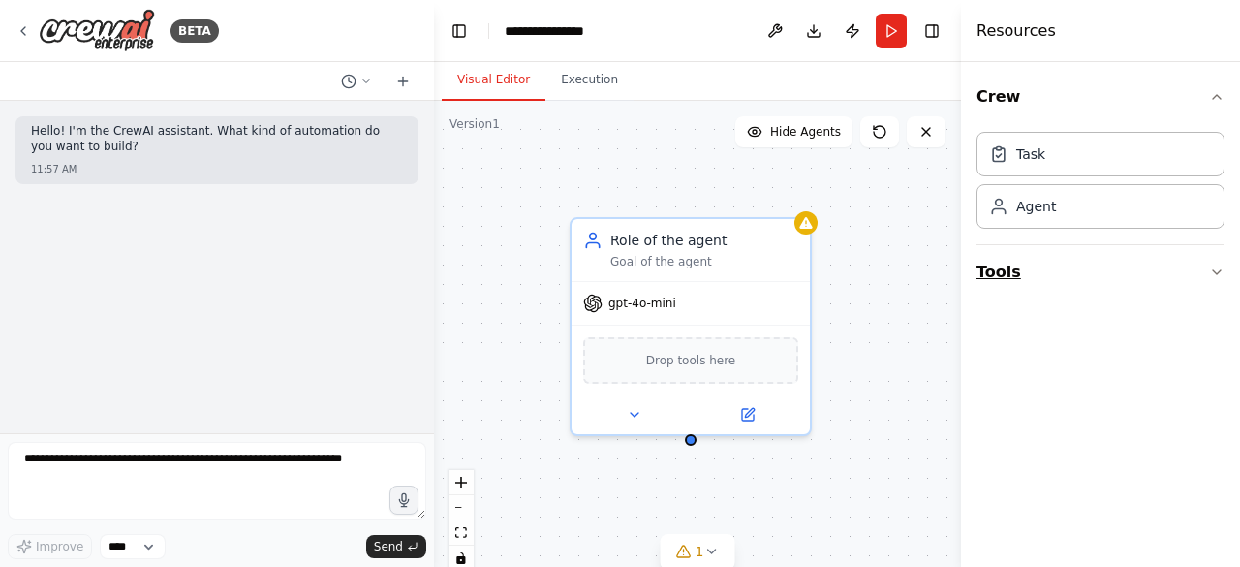
click at [1202, 272] on button "Tools" at bounding box center [1101, 272] width 248 height 54
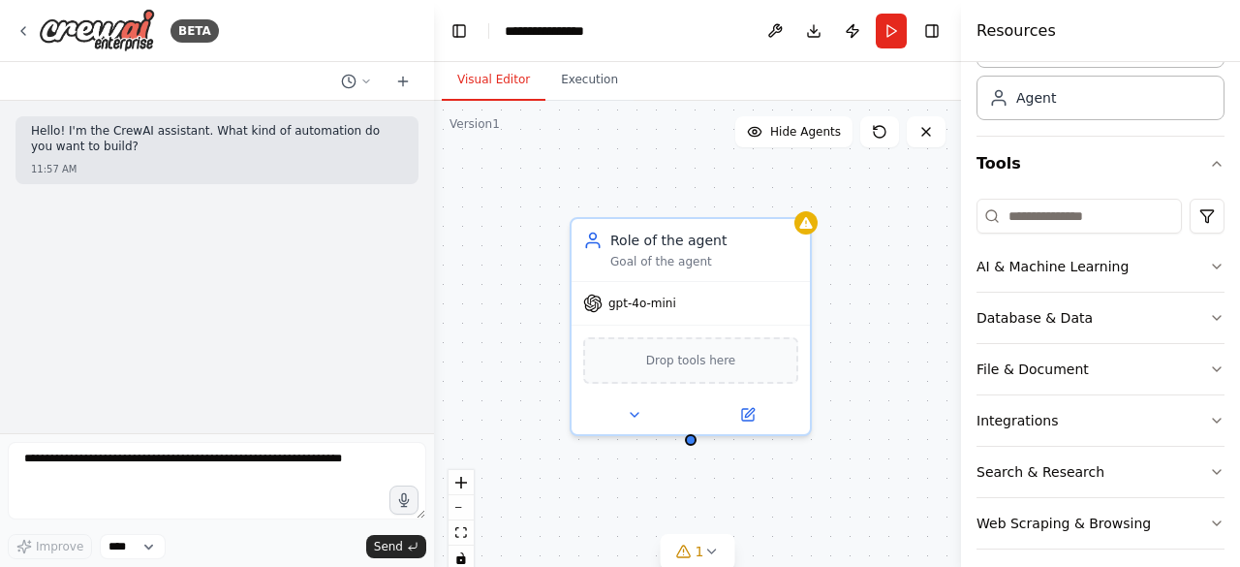
scroll to position [118, 0]
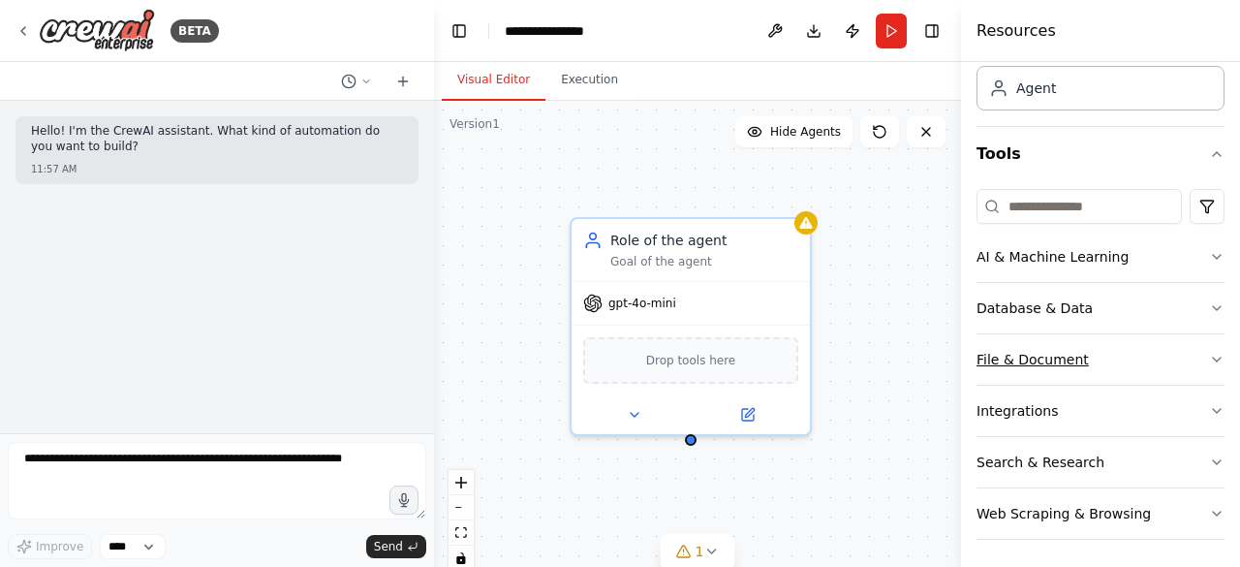
click at [1115, 363] on button "File & Document" at bounding box center [1101, 359] width 248 height 50
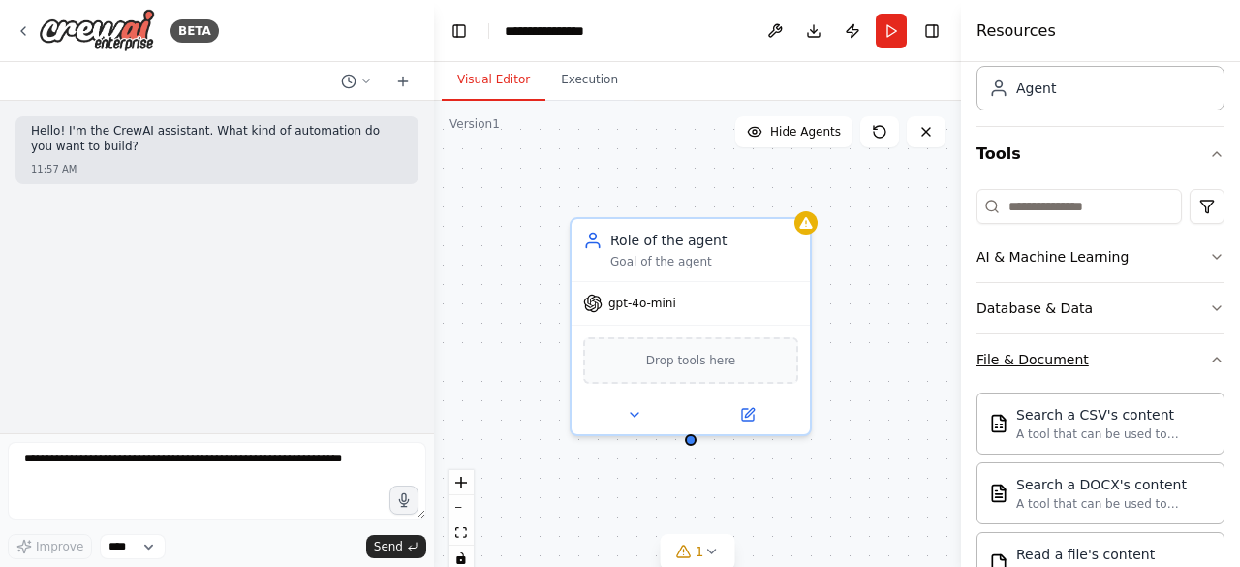
click at [1115, 363] on button "File & Document" at bounding box center [1101, 359] width 248 height 50
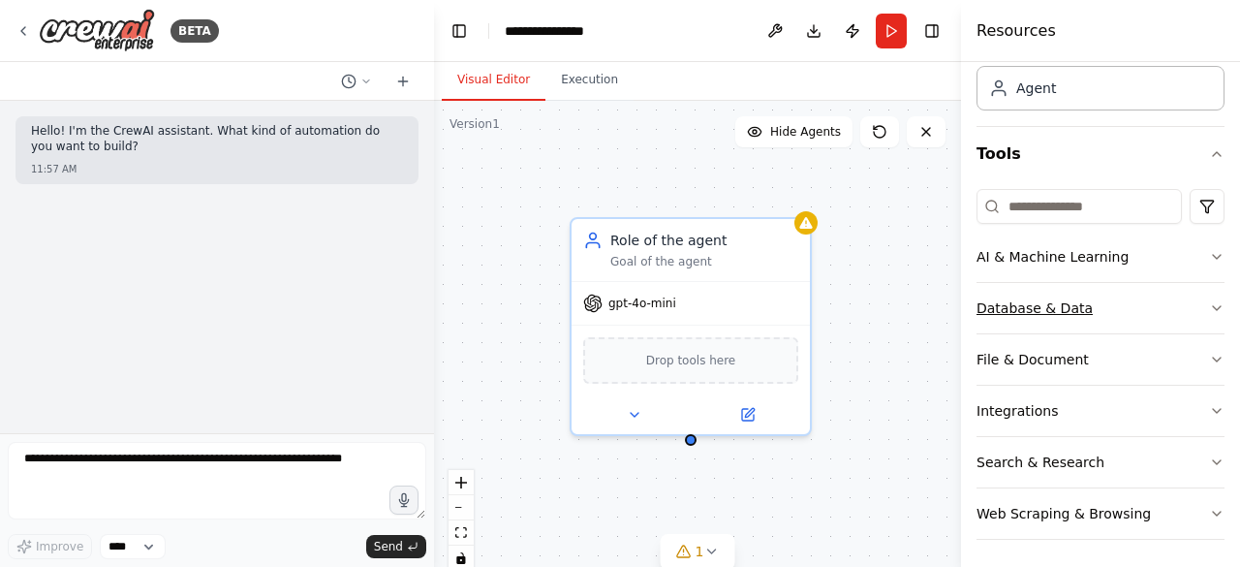
click at [1097, 311] on button "Database & Data" at bounding box center [1101, 308] width 248 height 50
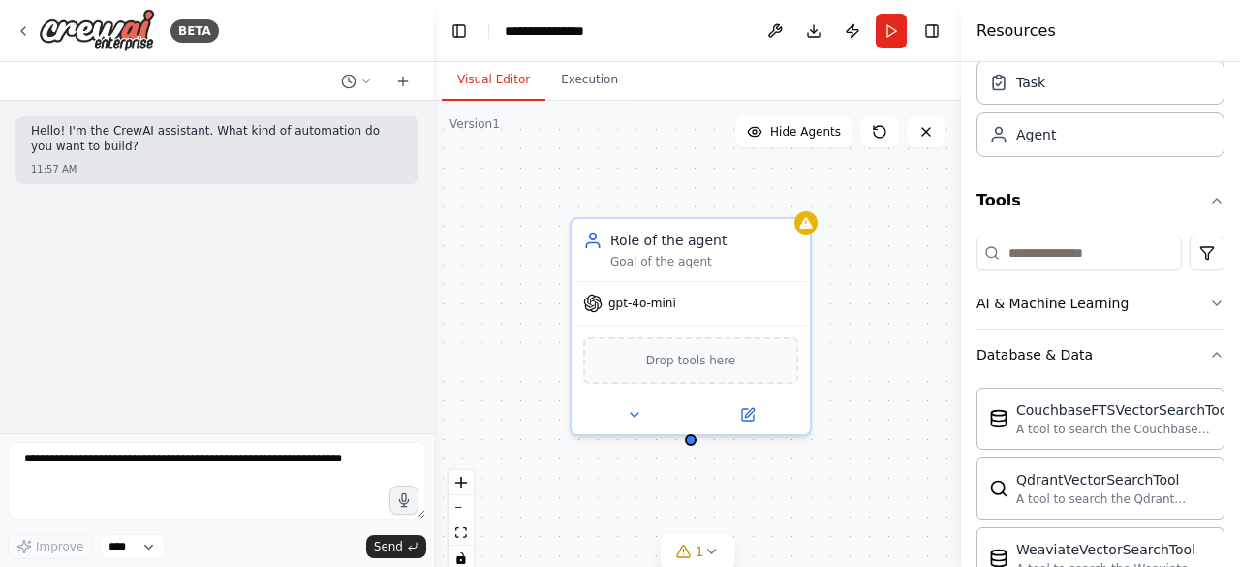
scroll to position [97, 0]
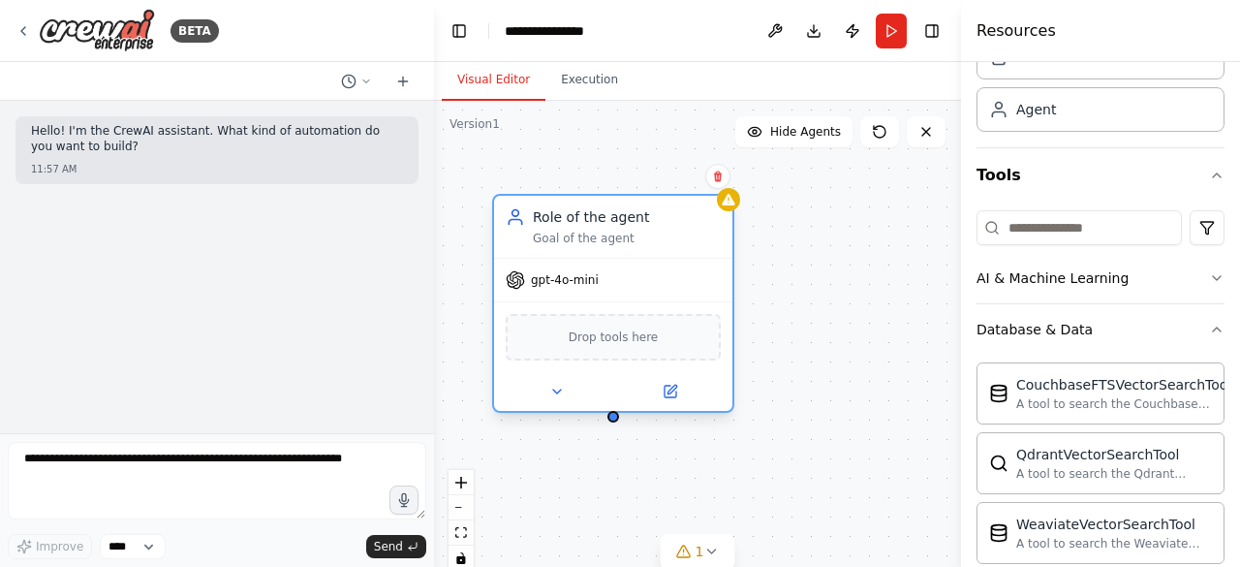
drag, startPoint x: 754, startPoint y: 243, endPoint x: 667, endPoint y: 214, distance: 91.9
click at [667, 214] on div "Role of the agent" at bounding box center [627, 216] width 188 height 19
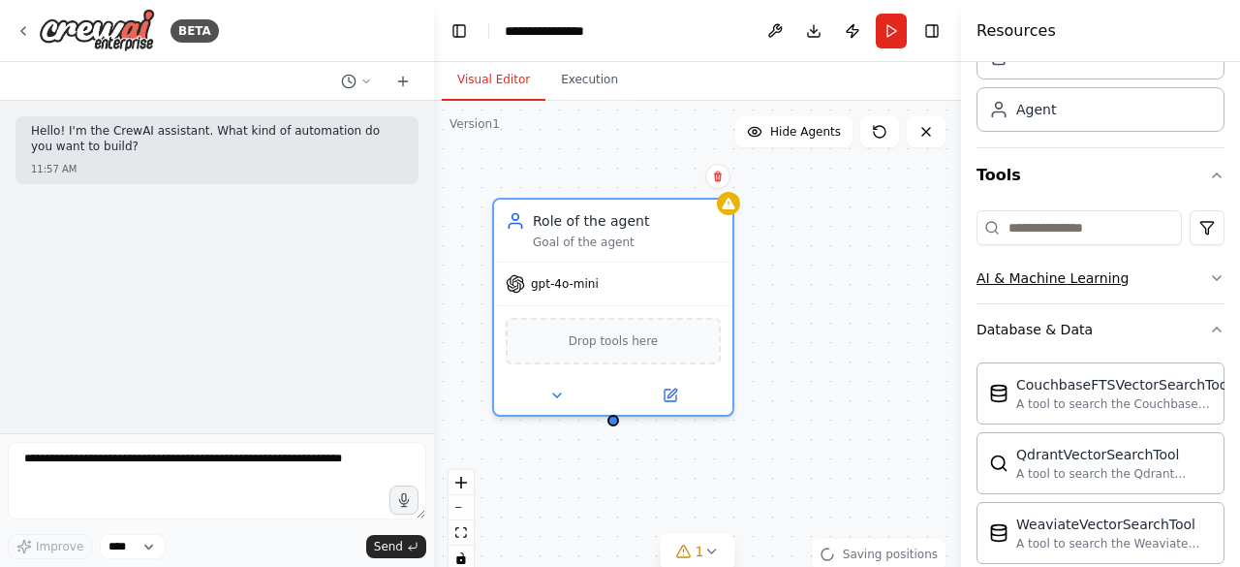
click at [1103, 280] on div "AI & Machine Learning" at bounding box center [1053, 277] width 152 height 19
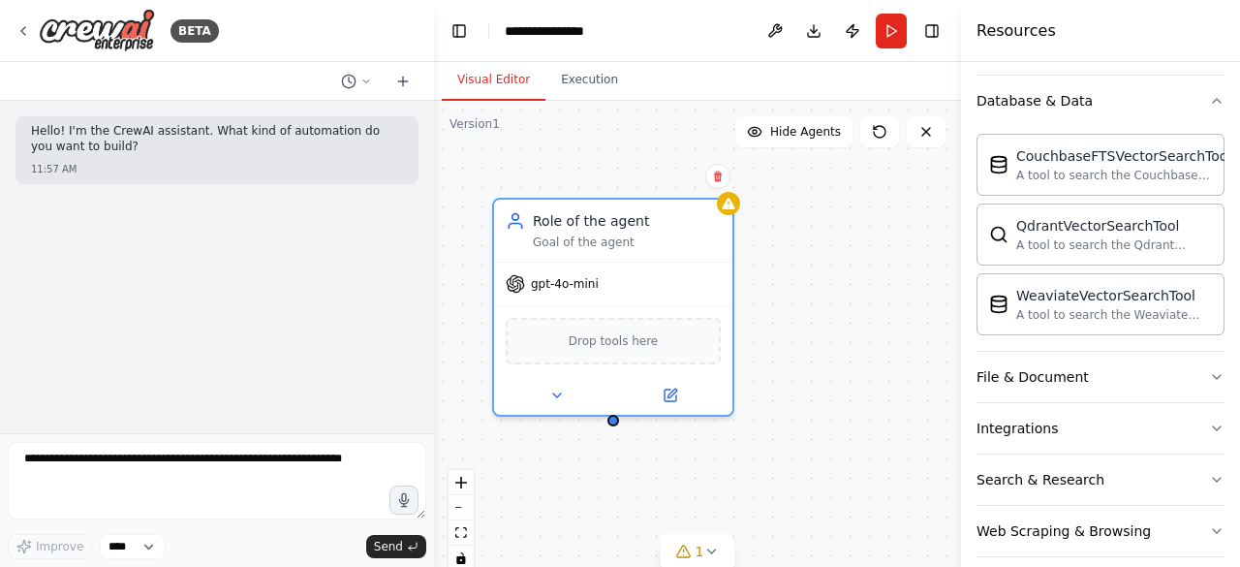
scroll to position [633, 0]
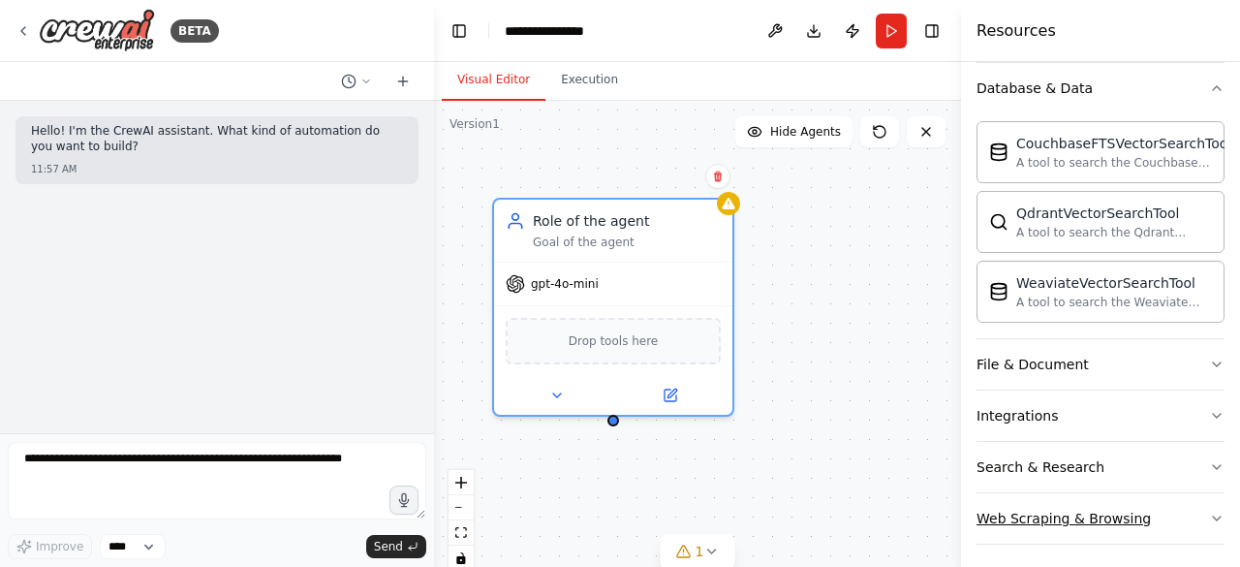
click at [1087, 516] on div "Web Scraping & Browsing" at bounding box center [1064, 518] width 174 height 19
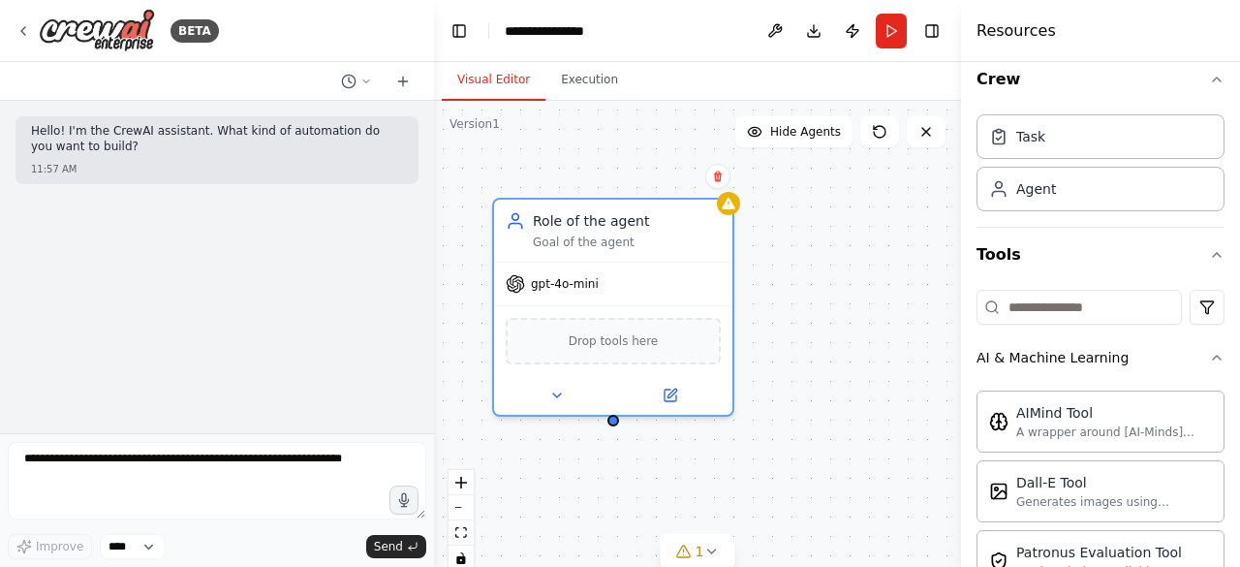
scroll to position [0, 0]
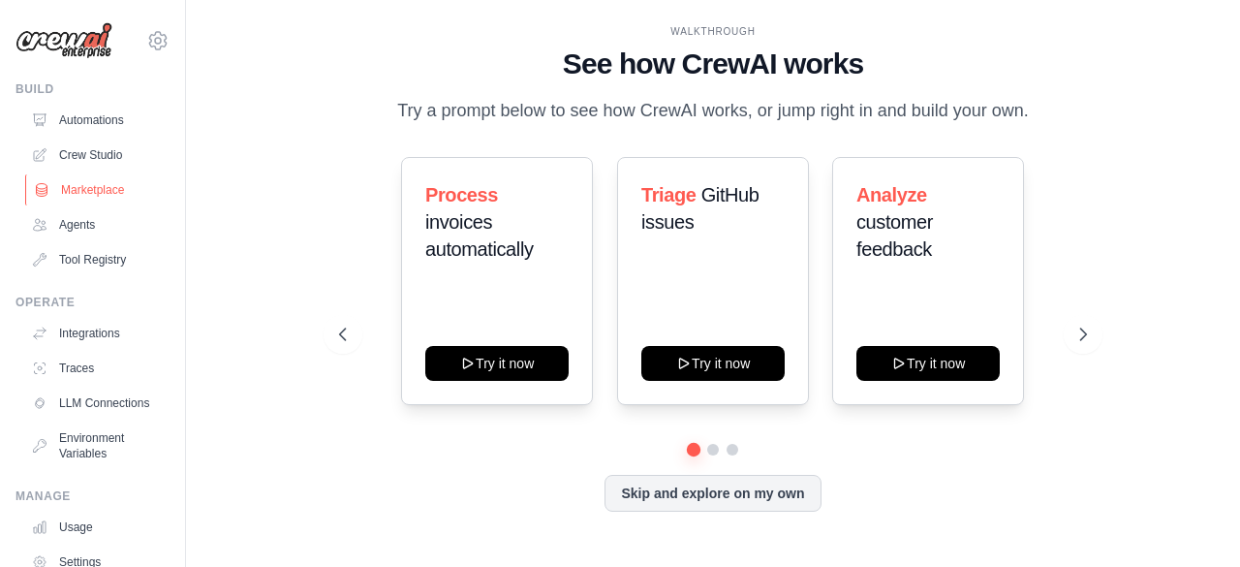
click at [91, 190] on link "Marketplace" at bounding box center [98, 189] width 146 height 31
